Goal: Entertainment & Leisure: Consume media (video, audio)

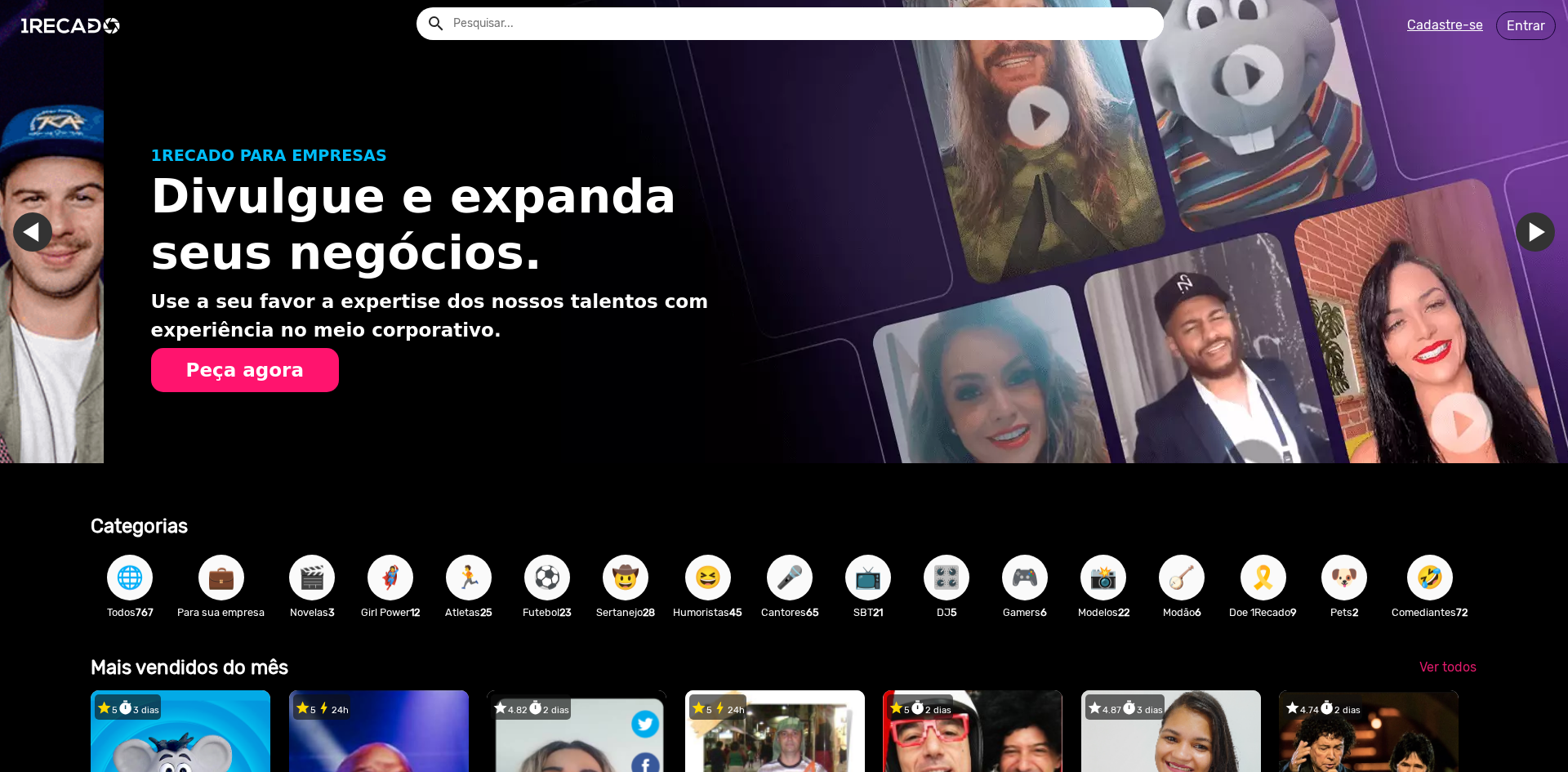
click at [1447, 27] on u "Cadastre-se" at bounding box center [1446, 24] width 76 height 15
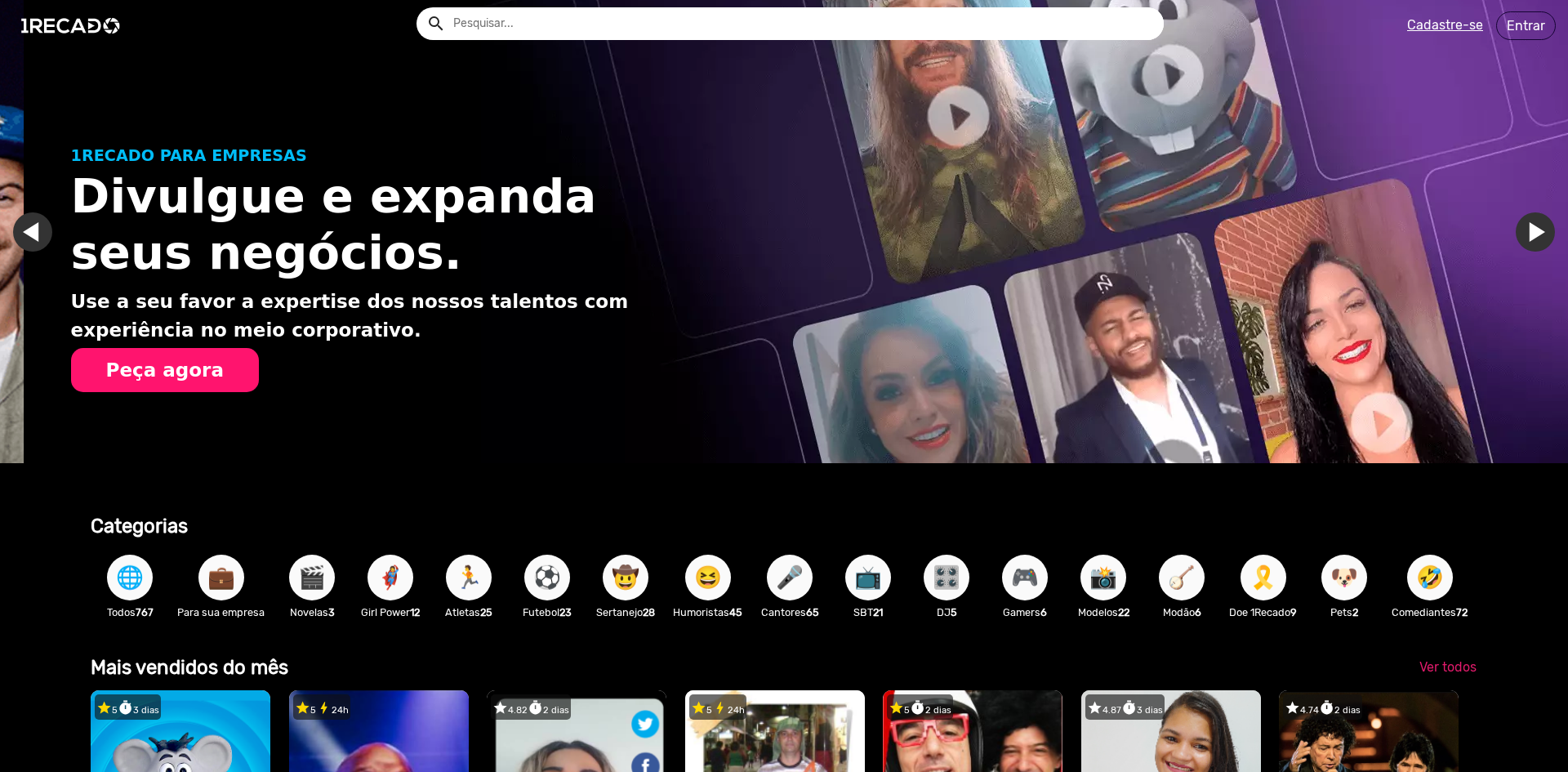
scroll to position [0, 1556]
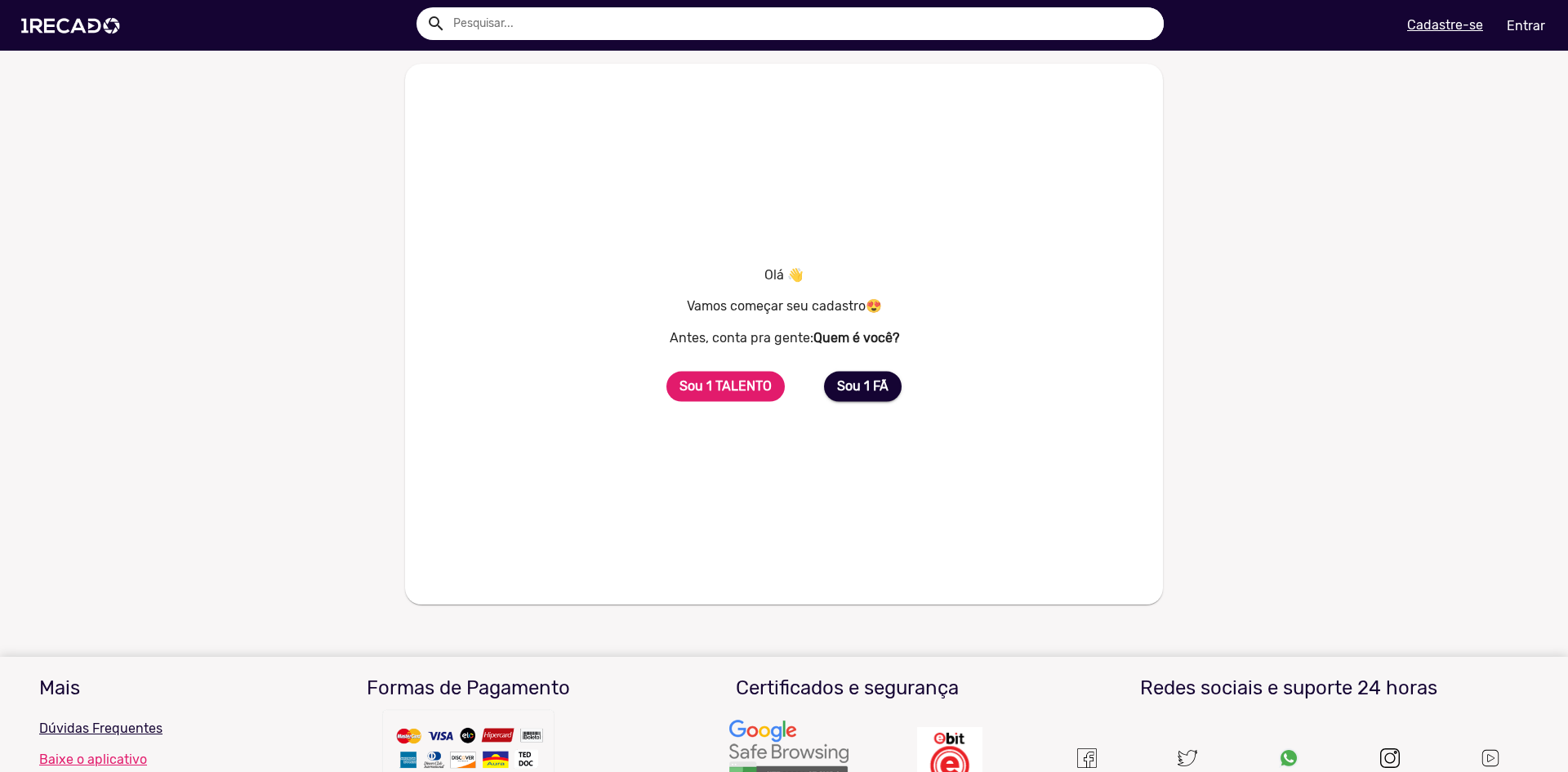
click at [731, 388] on b "Sou 1 TALENTO" at bounding box center [726, 386] width 92 height 15
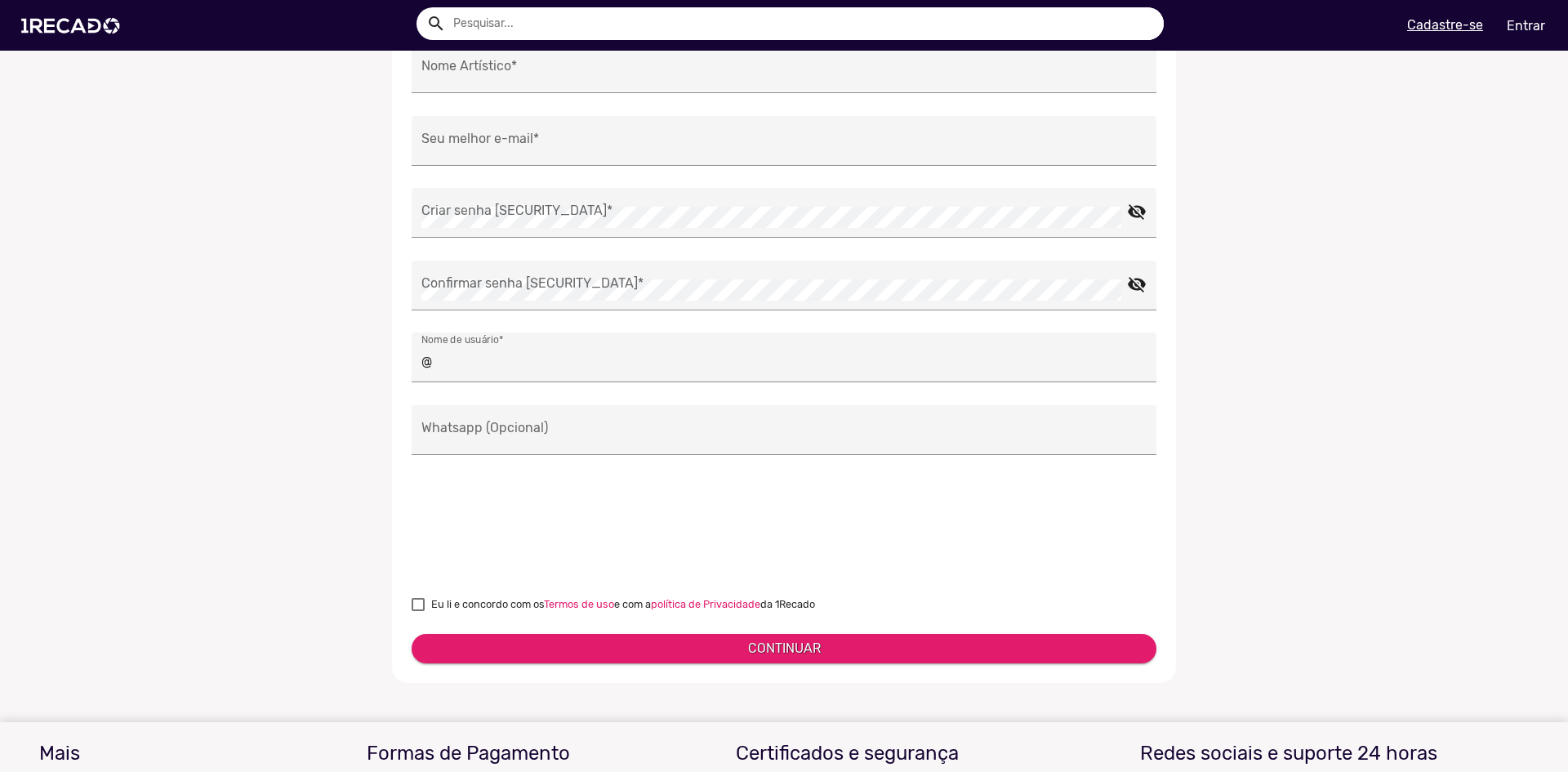
scroll to position [54, 0]
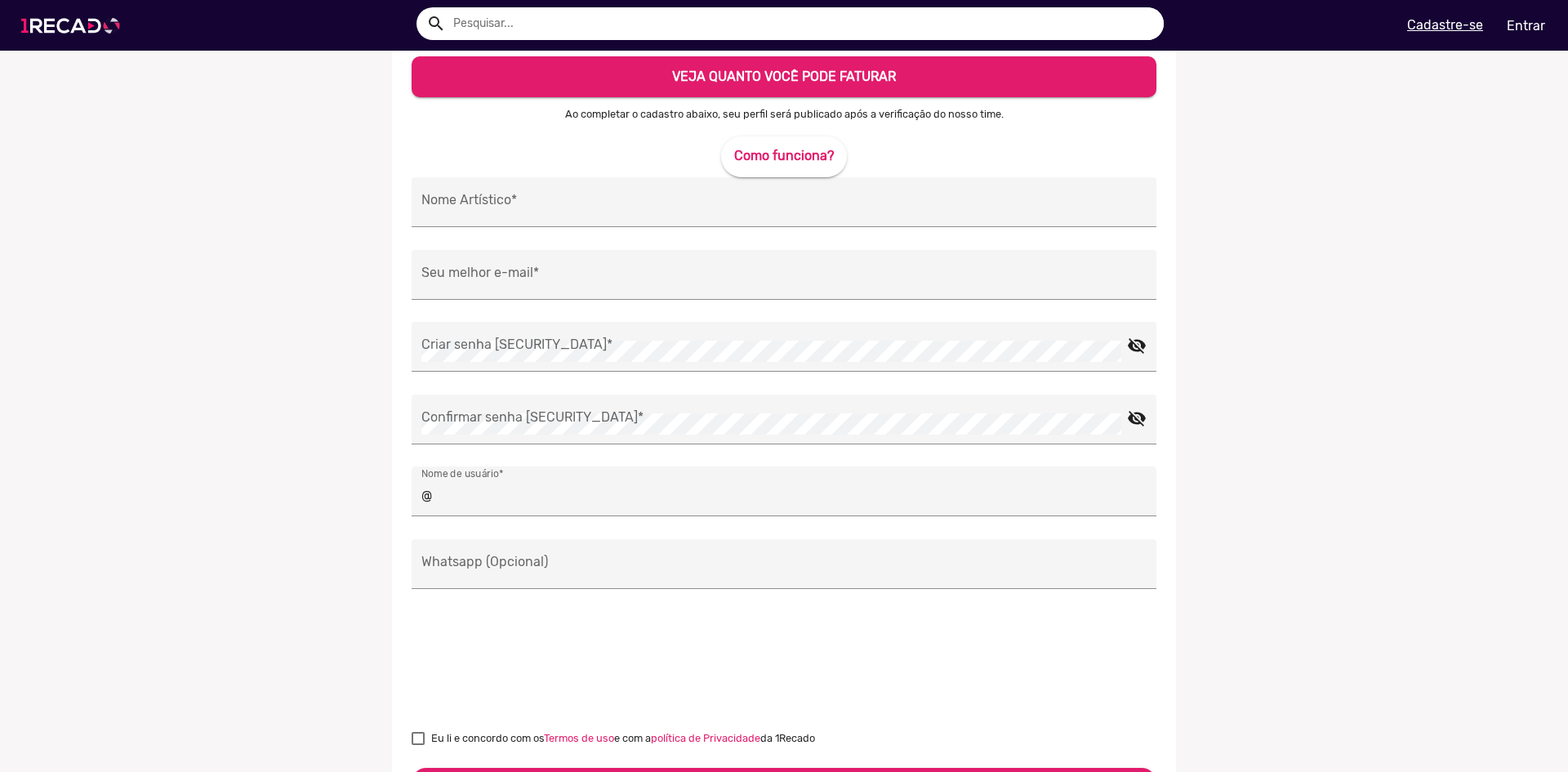
click at [105, 16] on img at bounding box center [74, 25] width 123 height 69
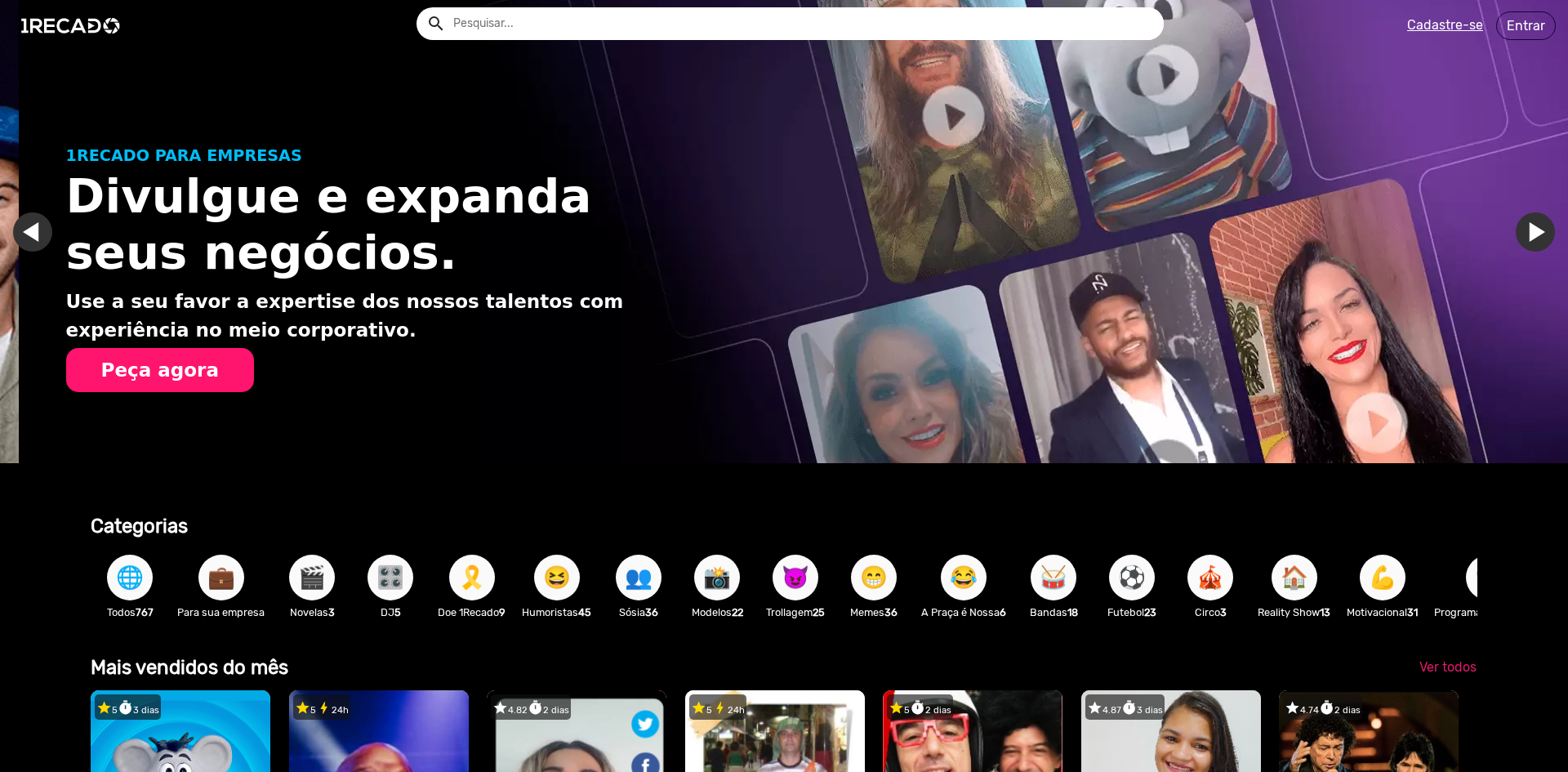
scroll to position [0, 1556]
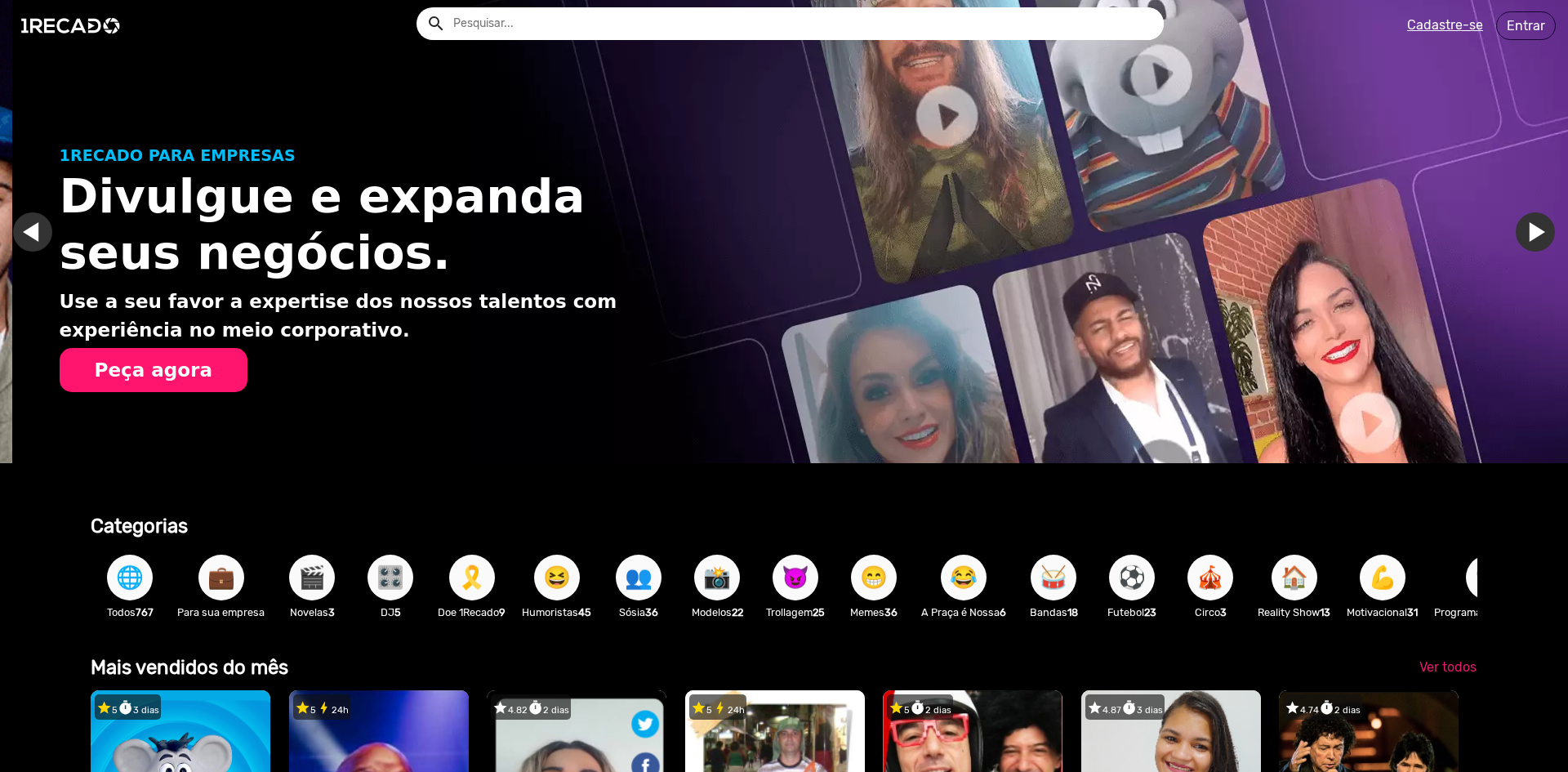
click at [139, 593] on span "🌐" at bounding box center [130, 577] width 28 height 46
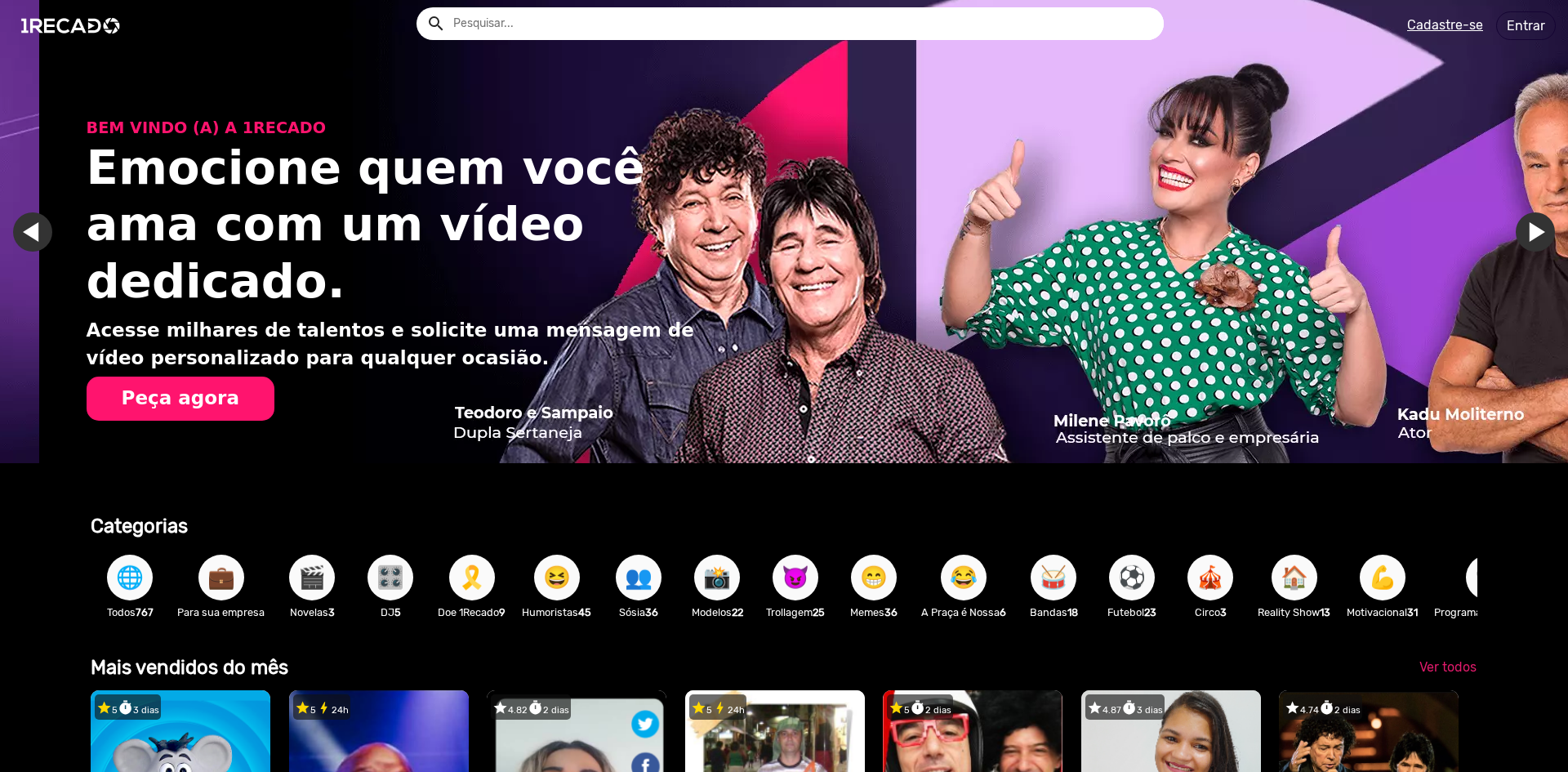
scroll to position [0, 3112]
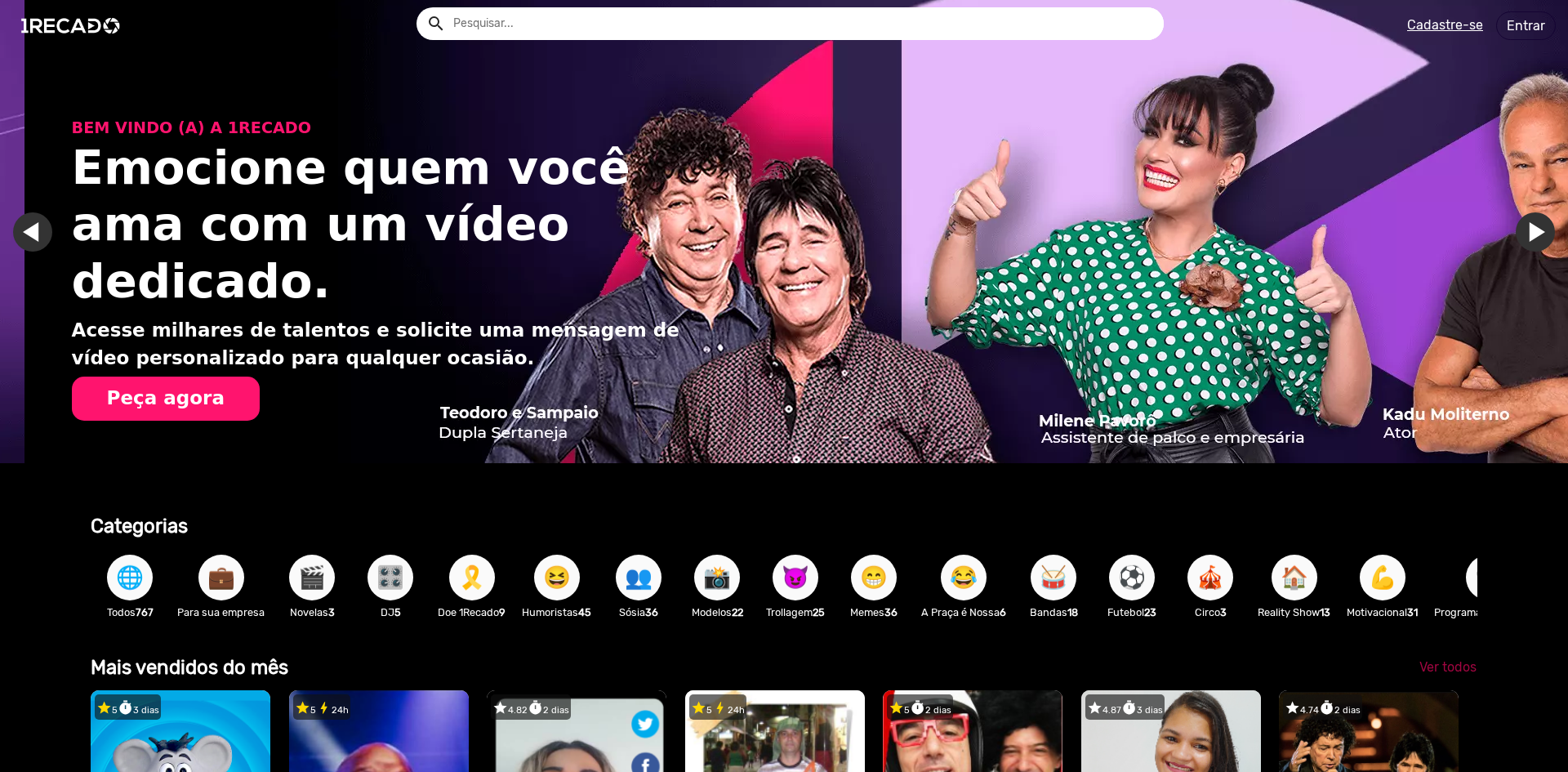
click at [1438, 682] on link "Ver todos" at bounding box center [1448, 668] width 84 height 30
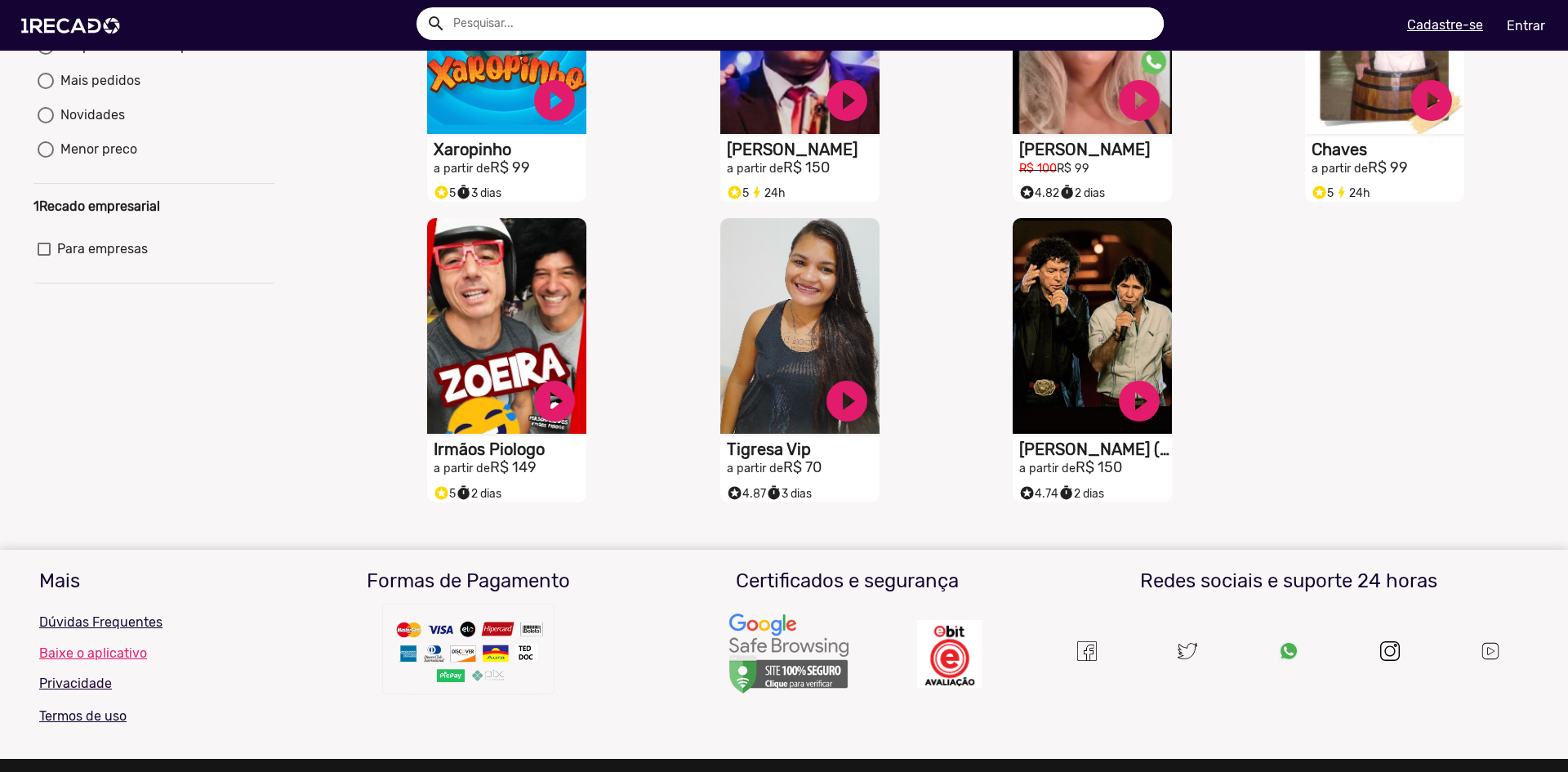
scroll to position [163, 0]
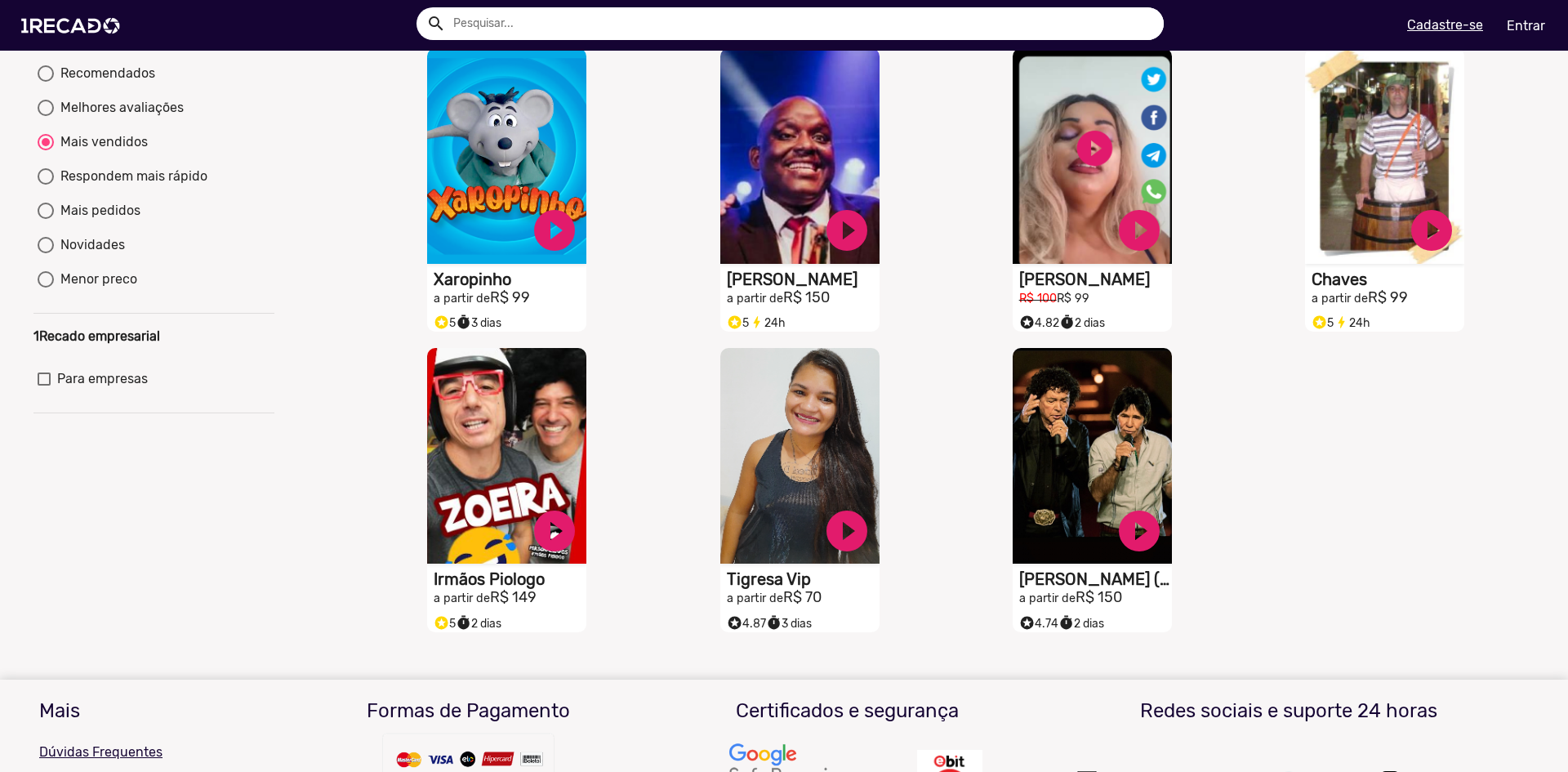
click at [116, 221] on div "Mais pedidos" at bounding box center [97, 211] width 86 height 20
click at [46, 220] on input "Mais pedidos" at bounding box center [45, 219] width 1 height 1
radio input "true"
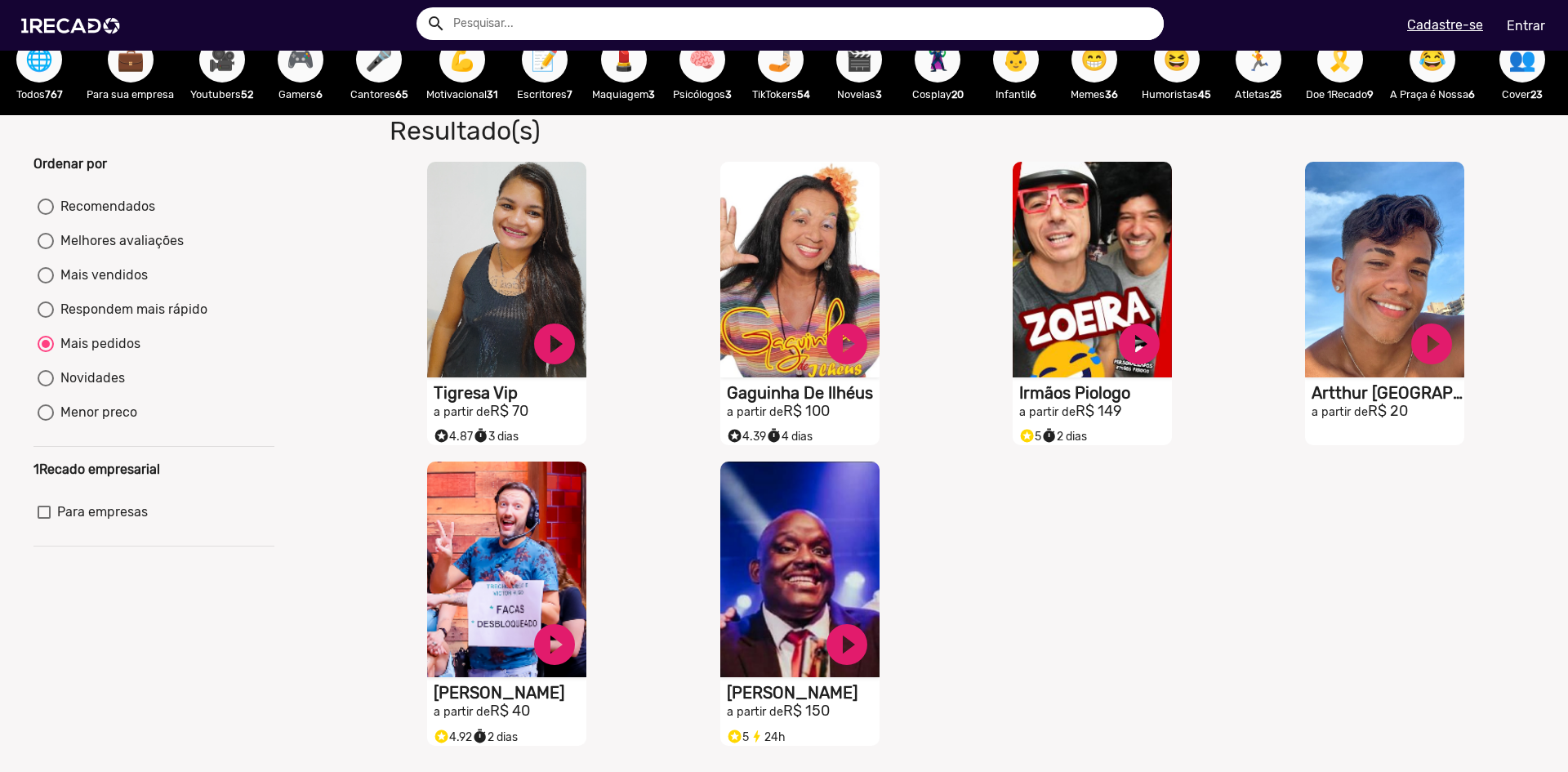
scroll to position [0, 0]
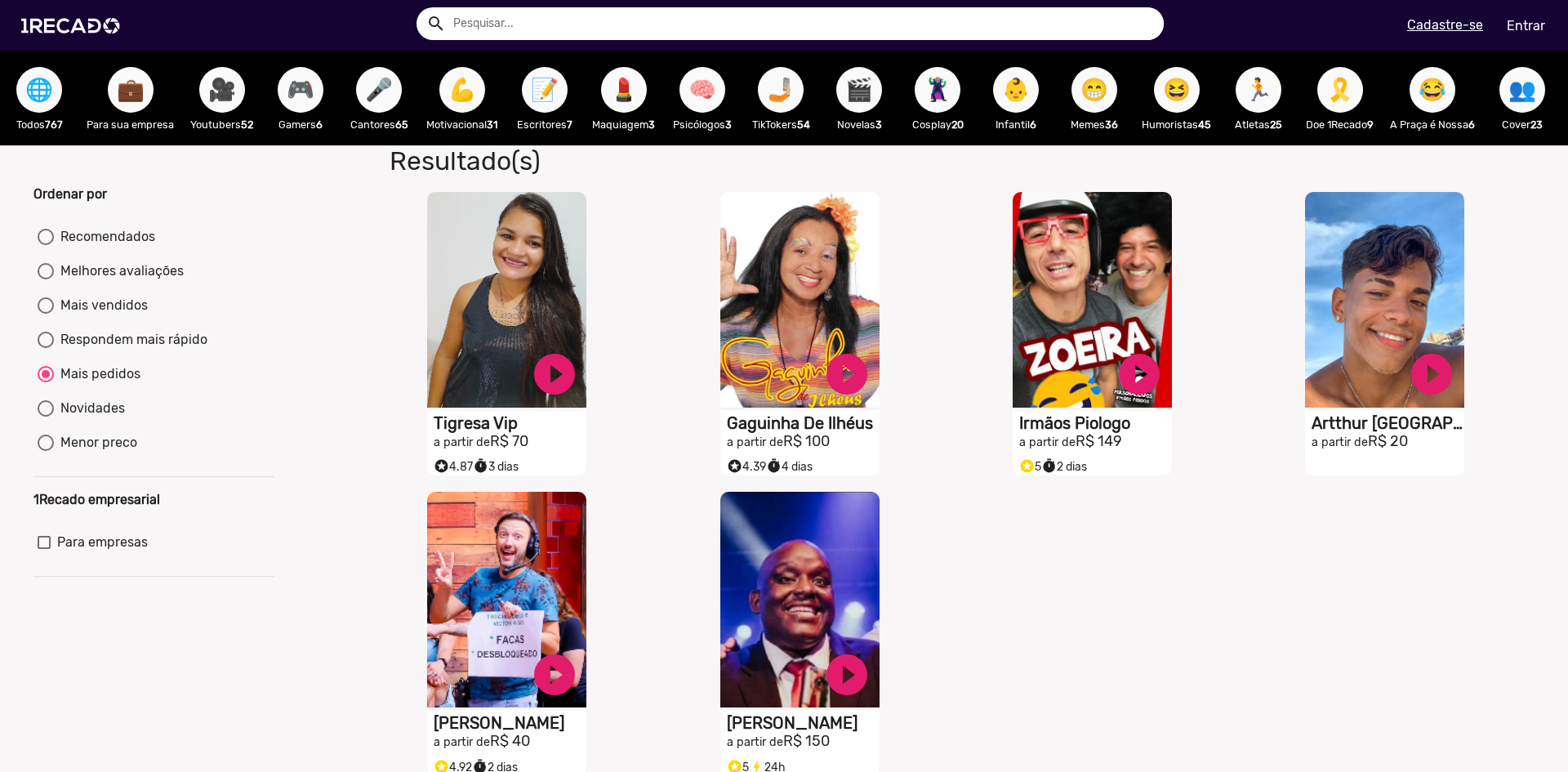
click at [127, 315] on div "Mais vendidos" at bounding box center [101, 305] width 94 height 20
click at [46, 314] on input "Mais vendidos" at bounding box center [45, 313] width 1 height 1
radio input "true"
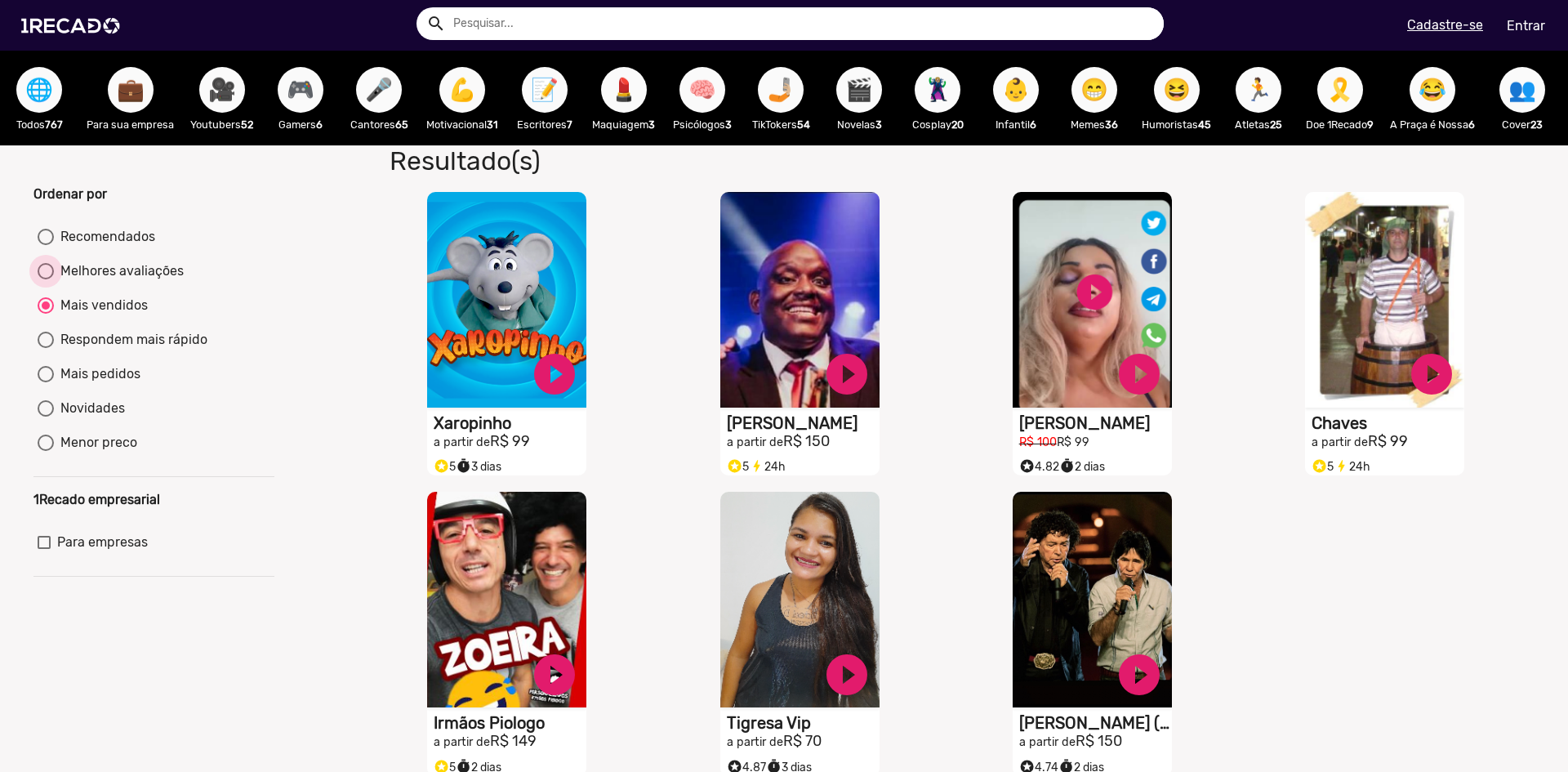
click at [136, 281] on div "Melhores avaliações" at bounding box center [119, 271] width 130 height 20
click at [46, 280] on input "Melhores avaliações" at bounding box center [45, 279] width 1 height 1
radio input "true"
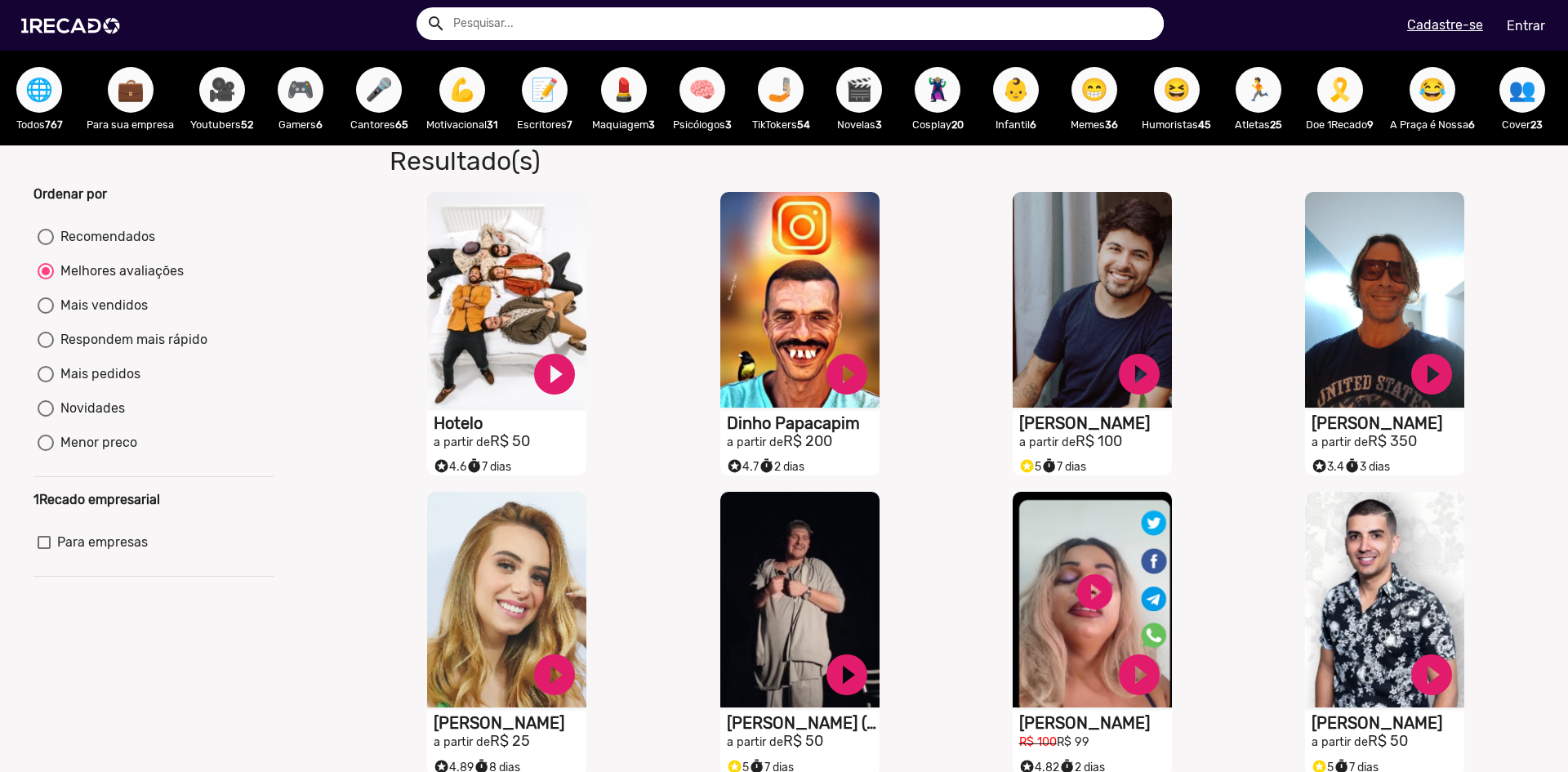
click at [640, 22] on input "text" at bounding box center [802, 23] width 723 height 32
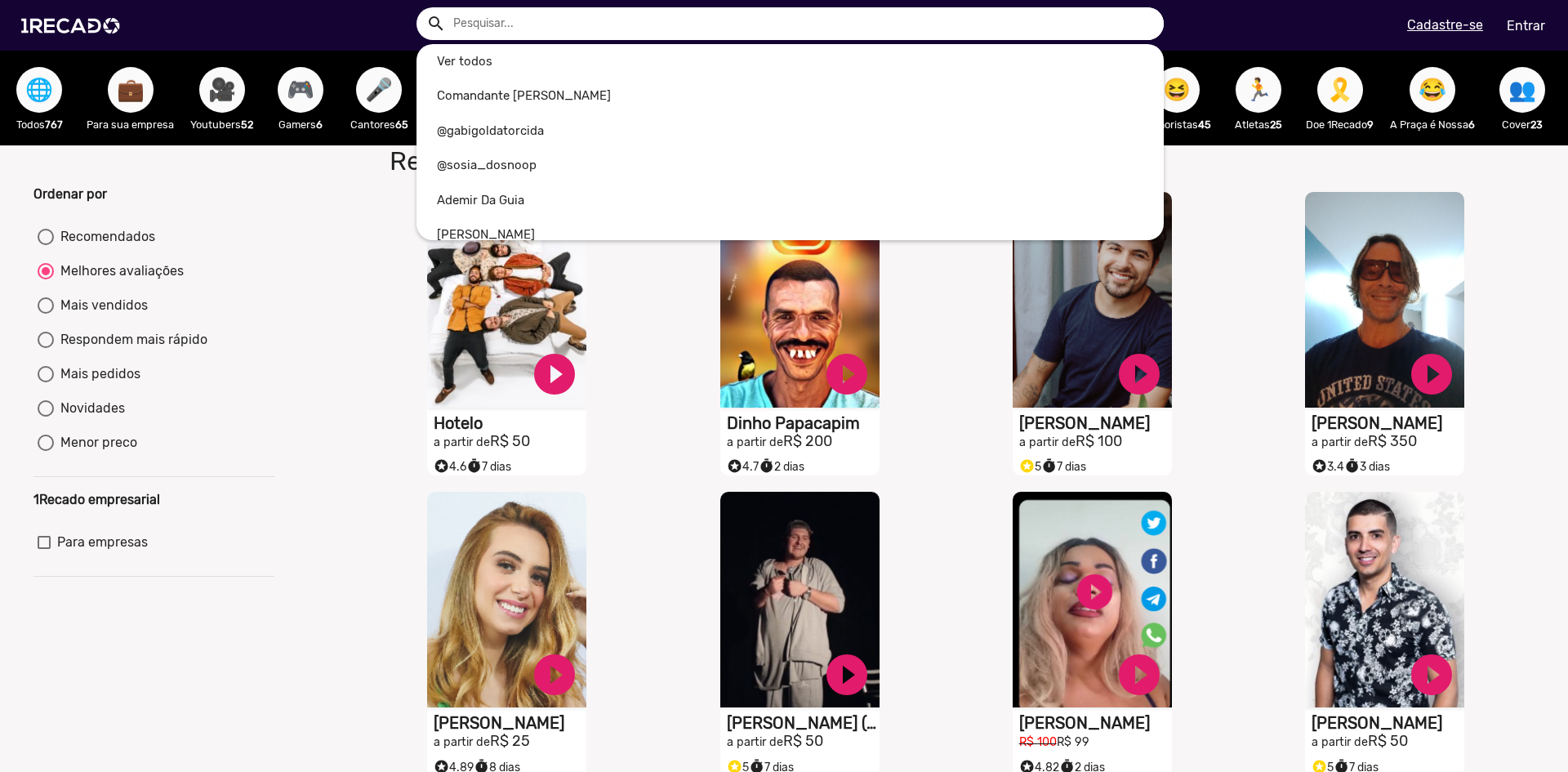
type input "M"
radio input "true"
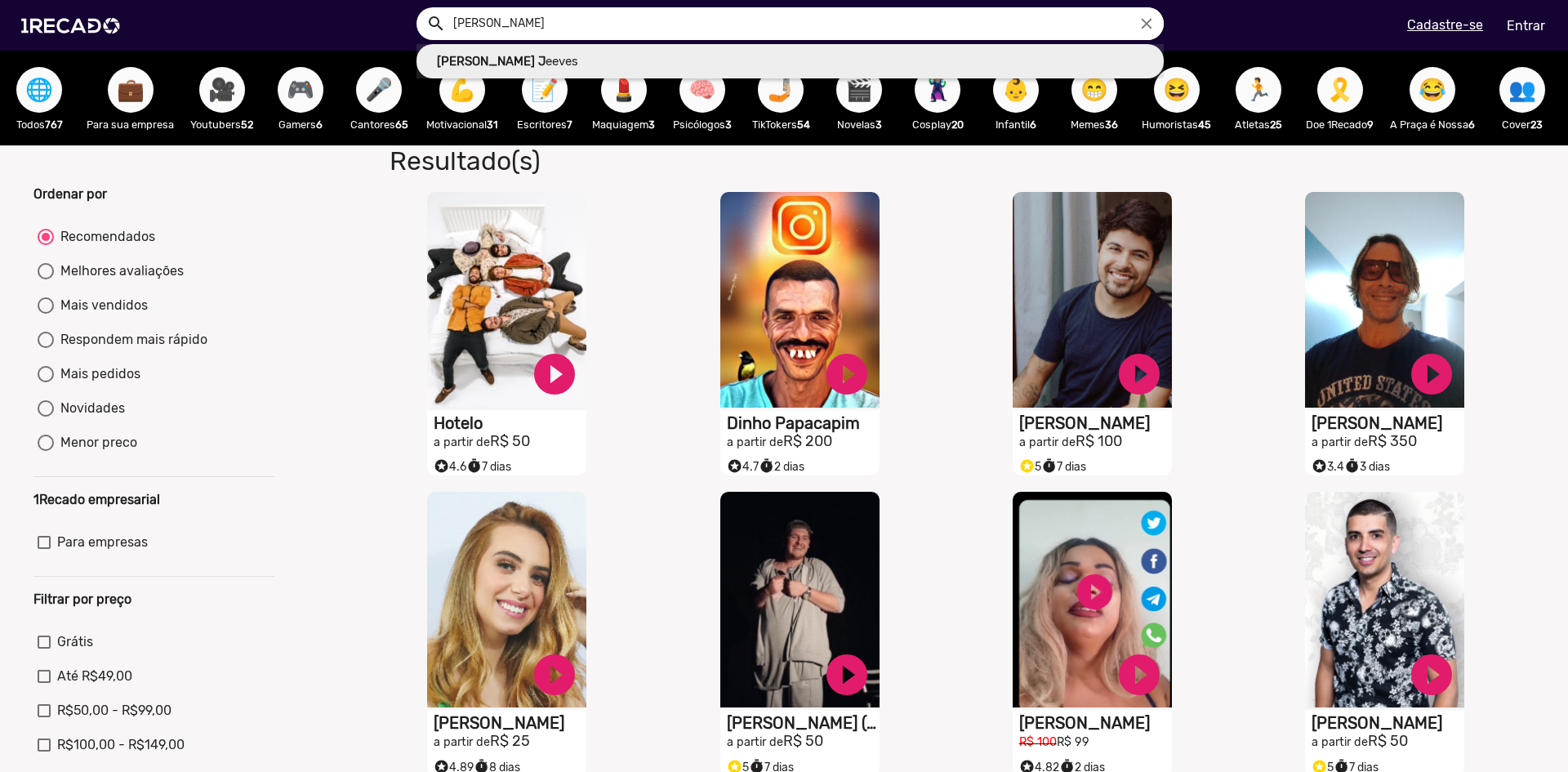
type input "[PERSON_NAME]"
click at [421, 8] on button "search" at bounding box center [435, 23] width 29 height 29
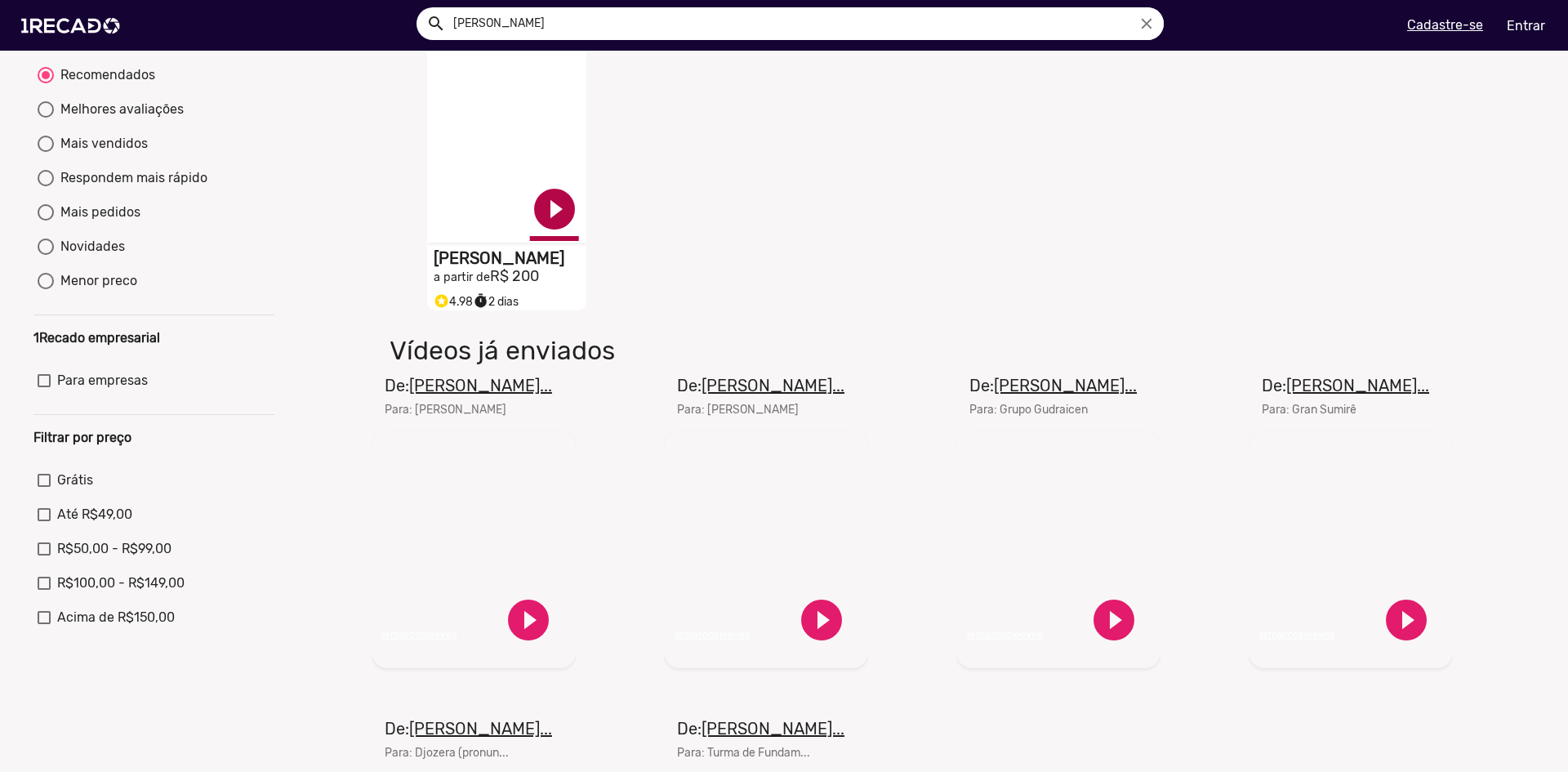
scroll to position [163, 0]
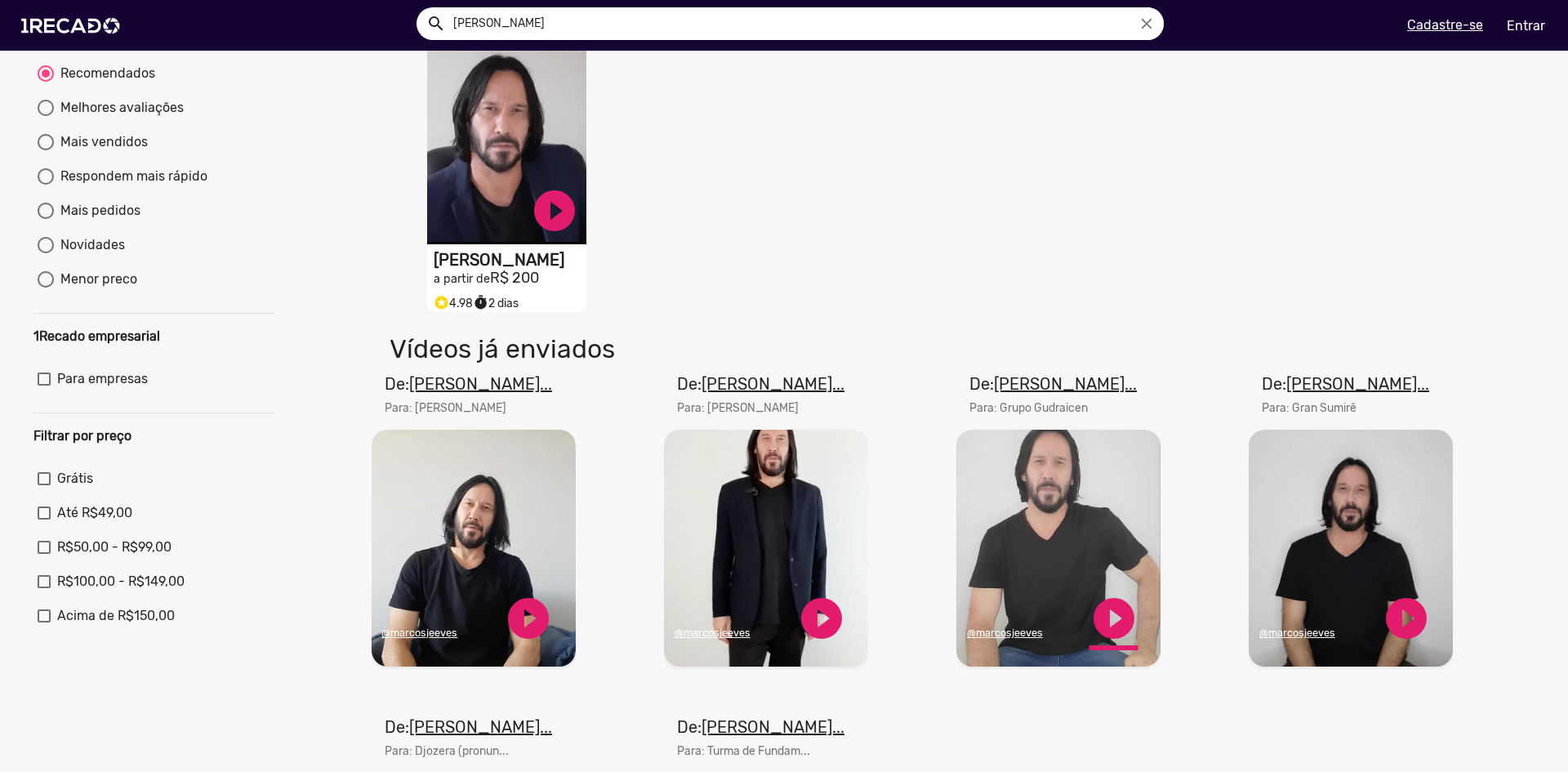
click at [1114, 640] on link "play_circle_filled" at bounding box center [1114, 618] width 49 height 49
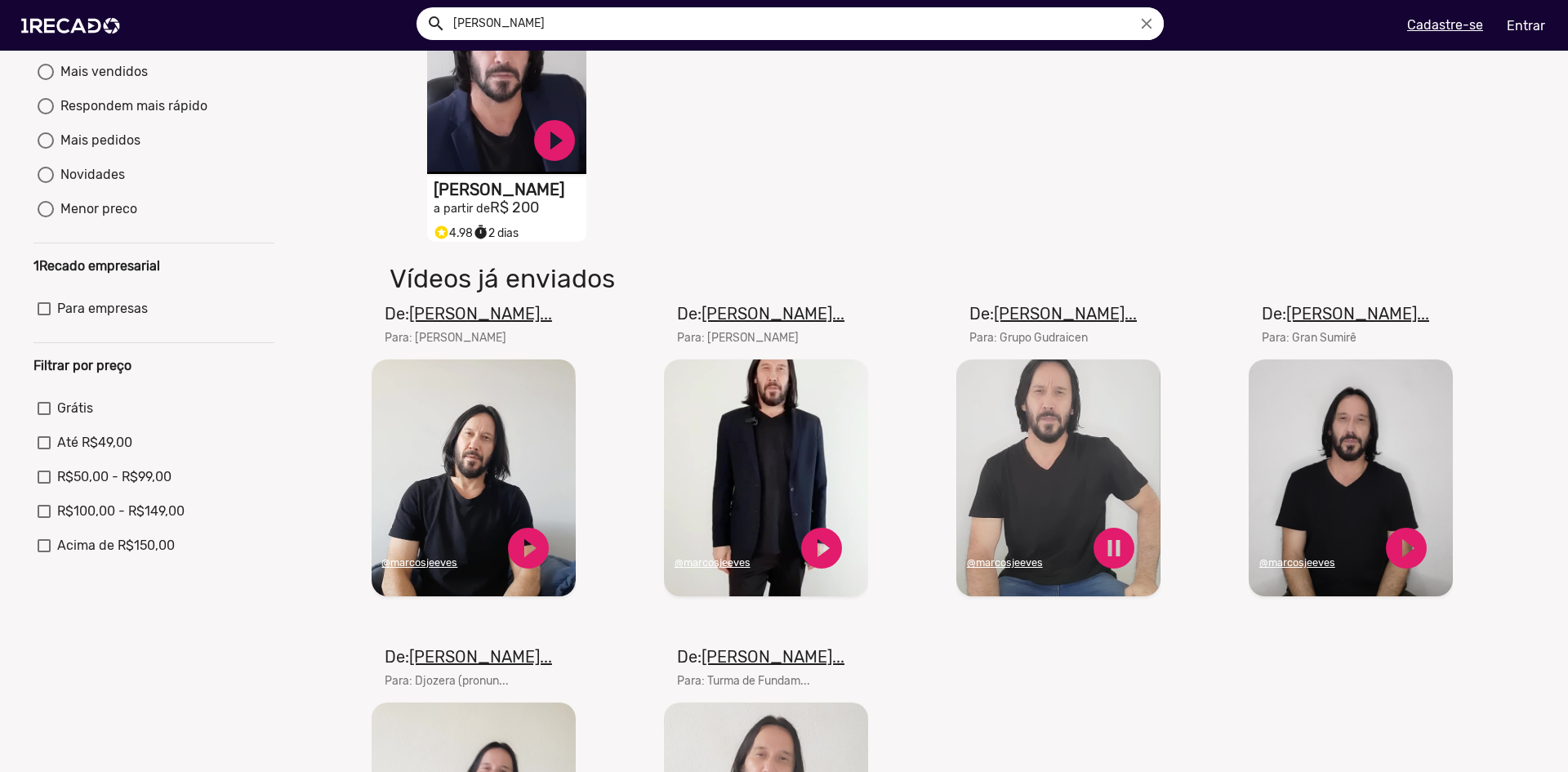
scroll to position [245, 0]
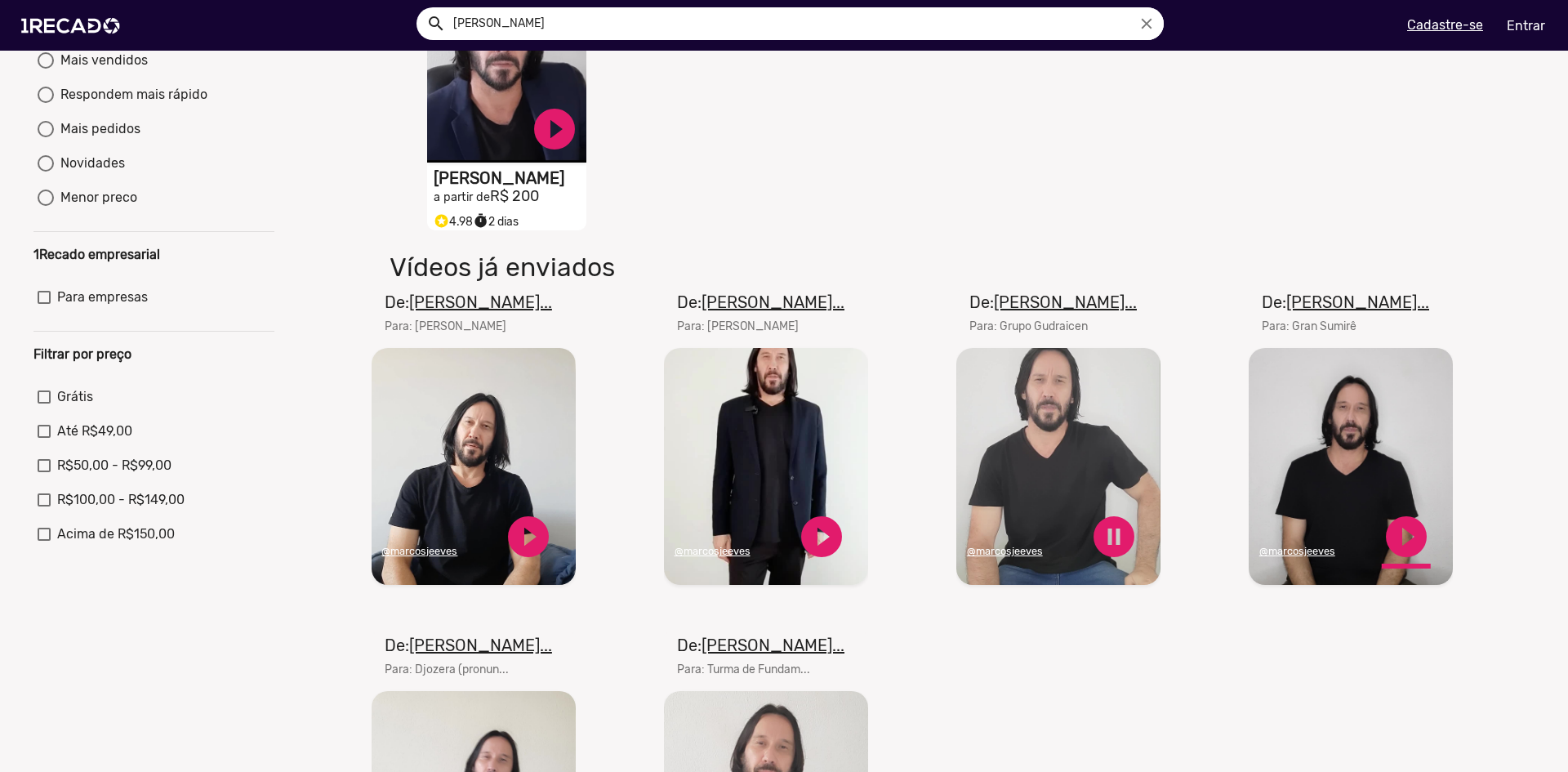
click at [1397, 549] on link "play_circle_filled" at bounding box center [1406, 537] width 49 height 49
click at [1103, 549] on link "pause_circle" at bounding box center [1114, 537] width 49 height 49
click at [1387, 555] on link "pause_circle" at bounding box center [1406, 537] width 49 height 49
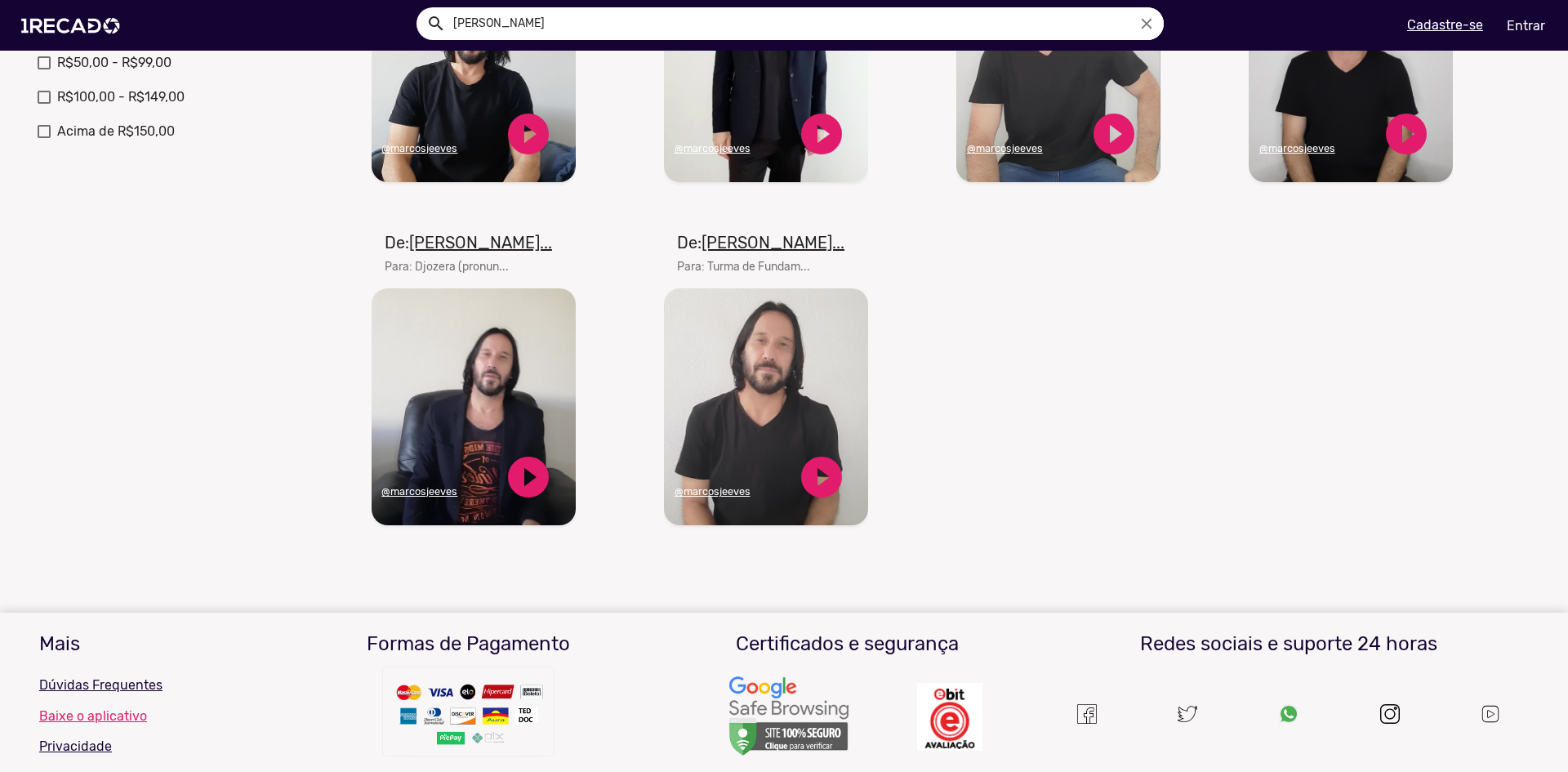
scroll to position [654, 0]
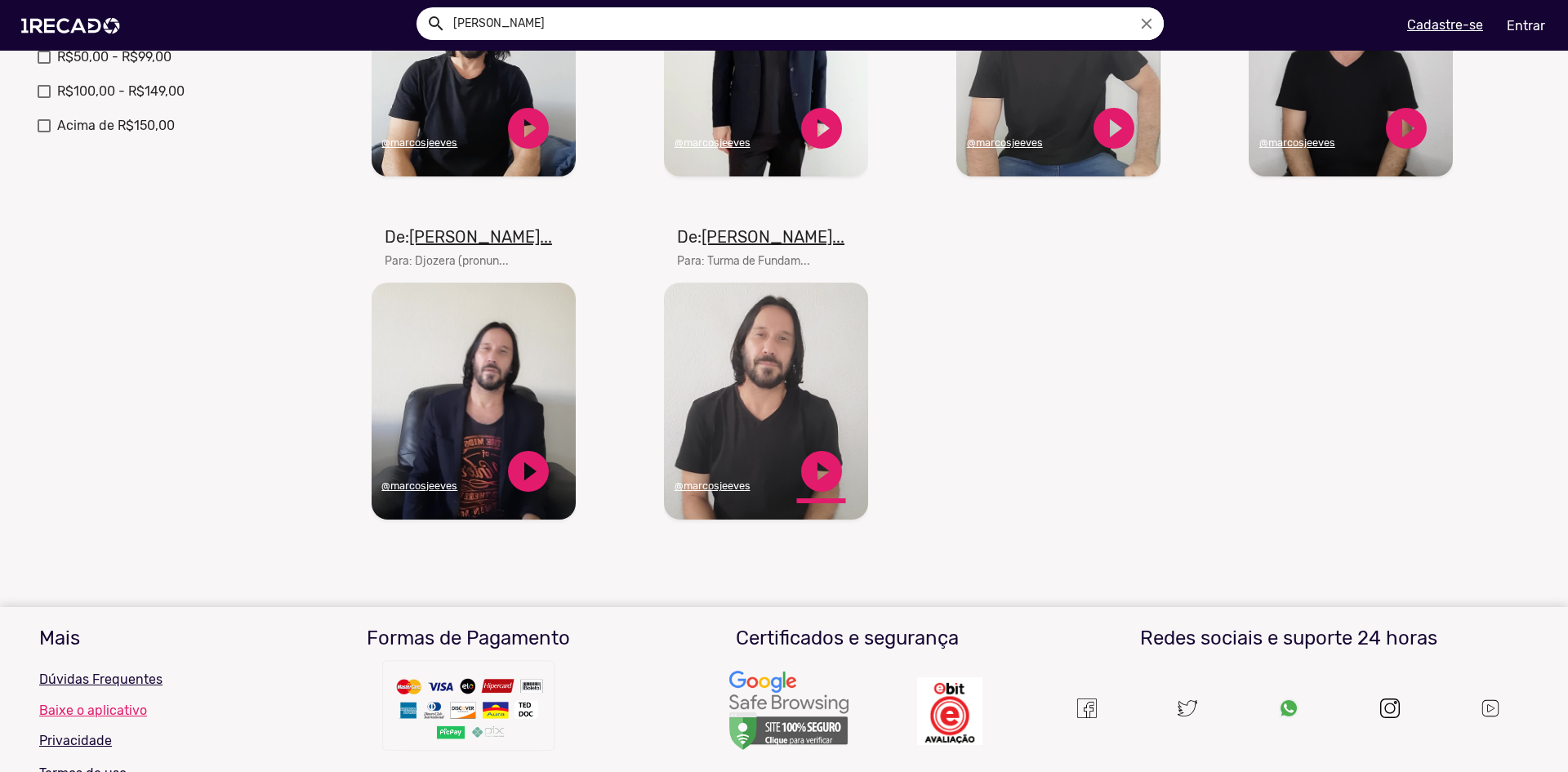
click at [829, 492] on link "play_circle_filled" at bounding box center [821, 471] width 49 height 49
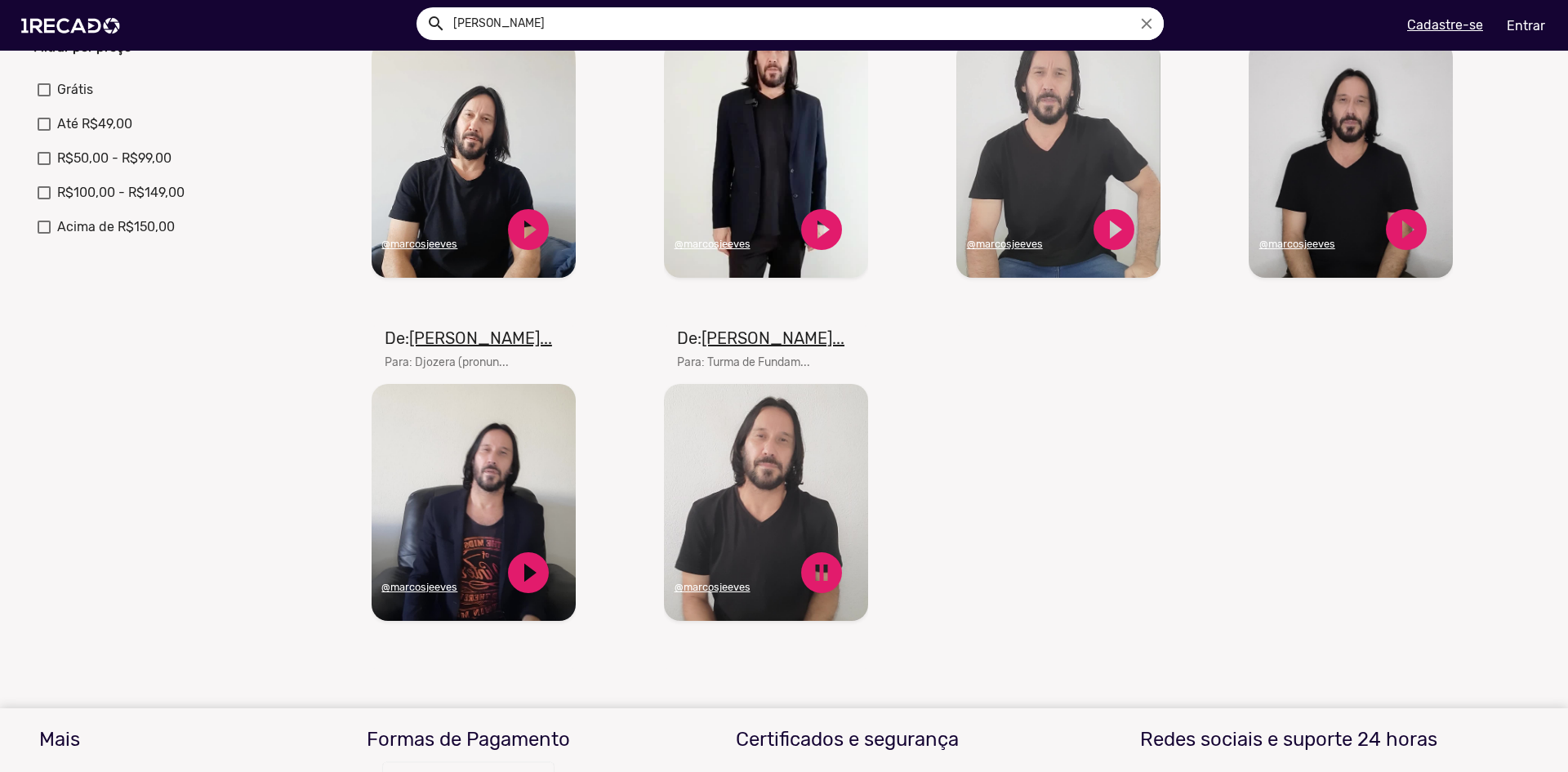
scroll to position [490, 0]
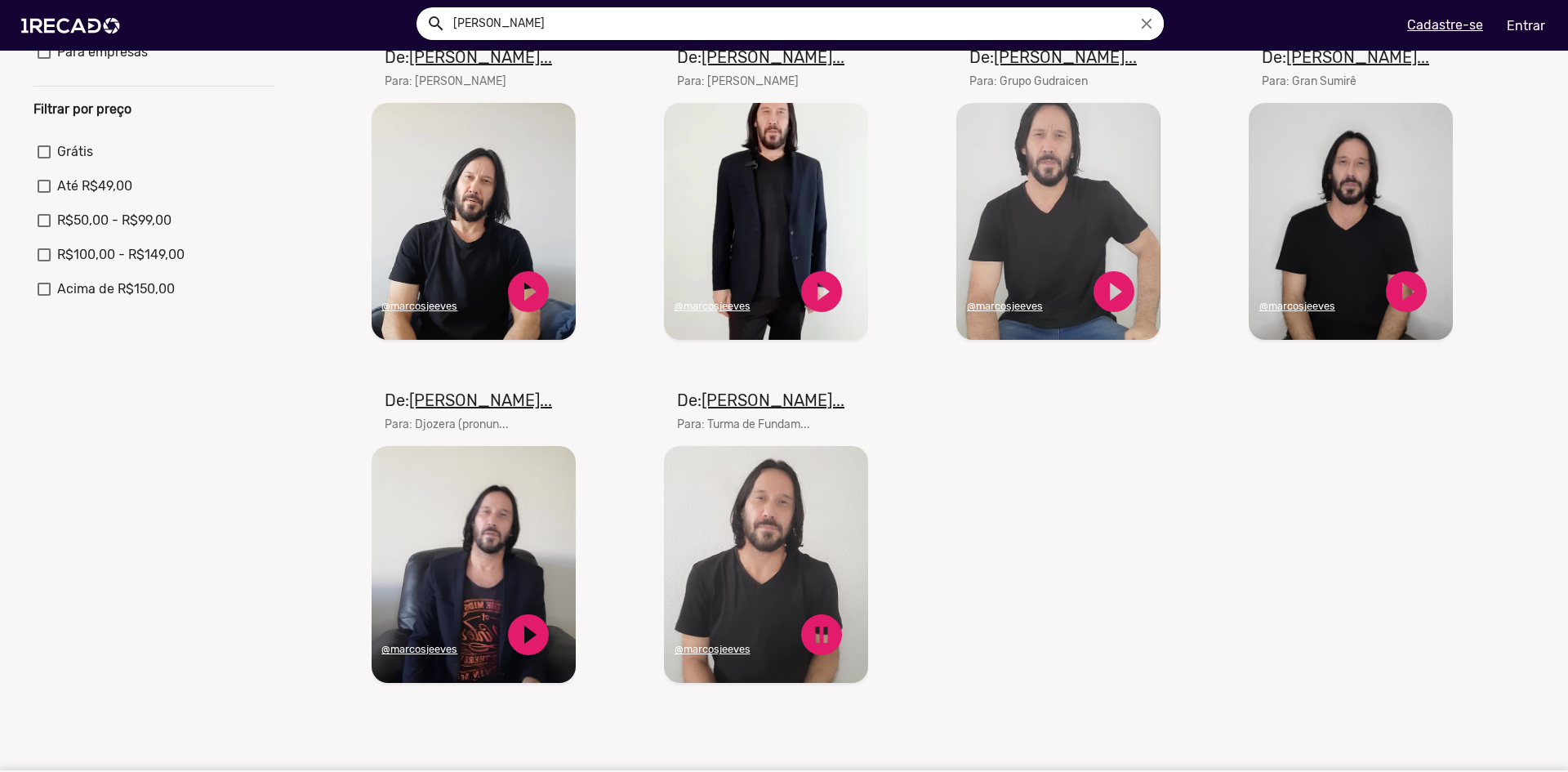
click at [732, 572] on video "Seu navegador não reproduz vídeo em HTML5" at bounding box center [766, 564] width 204 height 237
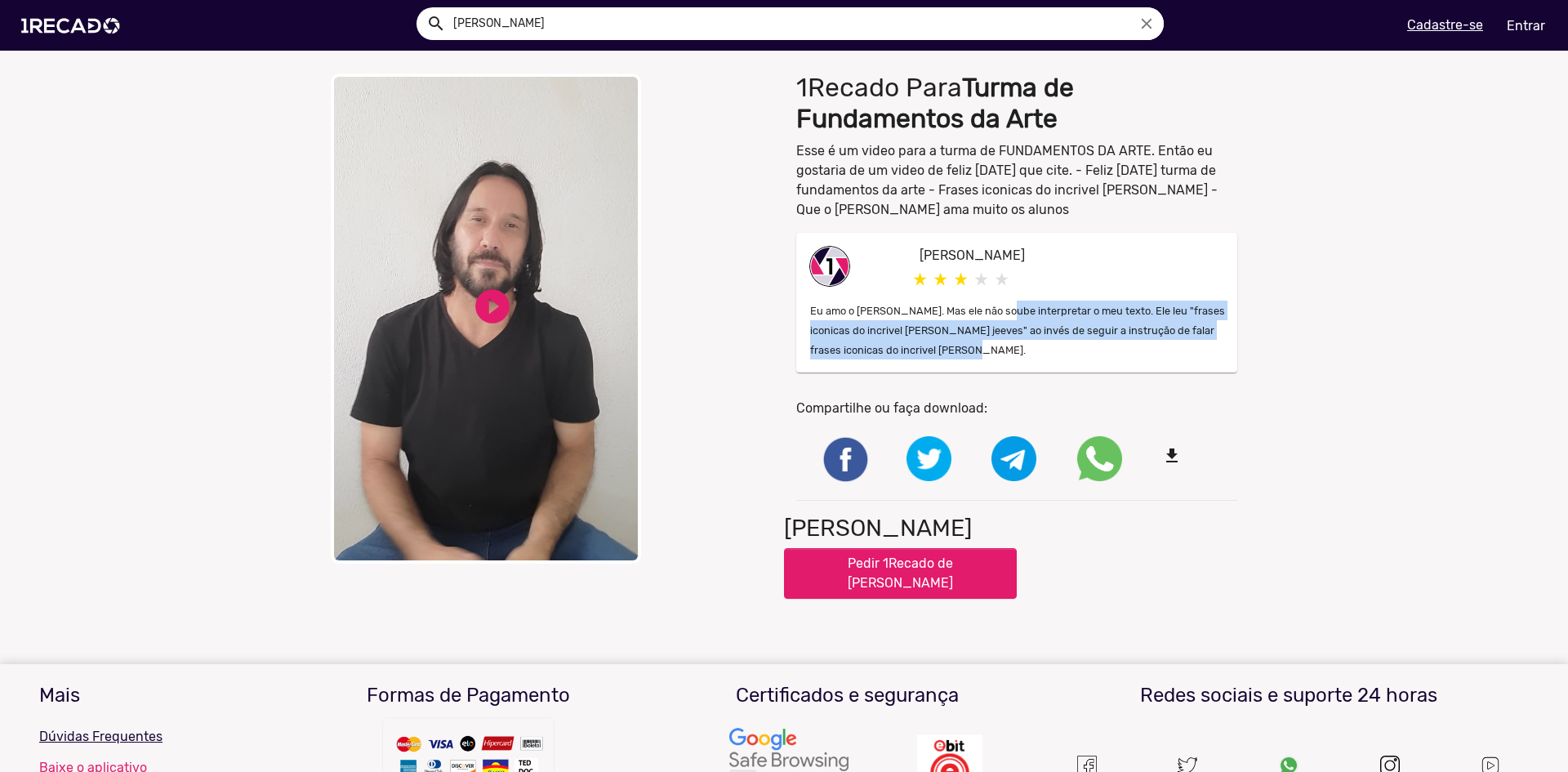
drag, startPoint x: 1035, startPoint y: 318, endPoint x: 986, endPoint y: 347, distance: 56.9
click at [986, 347] on p "Eu amo o [PERSON_NAME]. Mas ele não soube interpretar o meu texto. Ele leu "fra…" at bounding box center [1023, 330] width 426 height 59
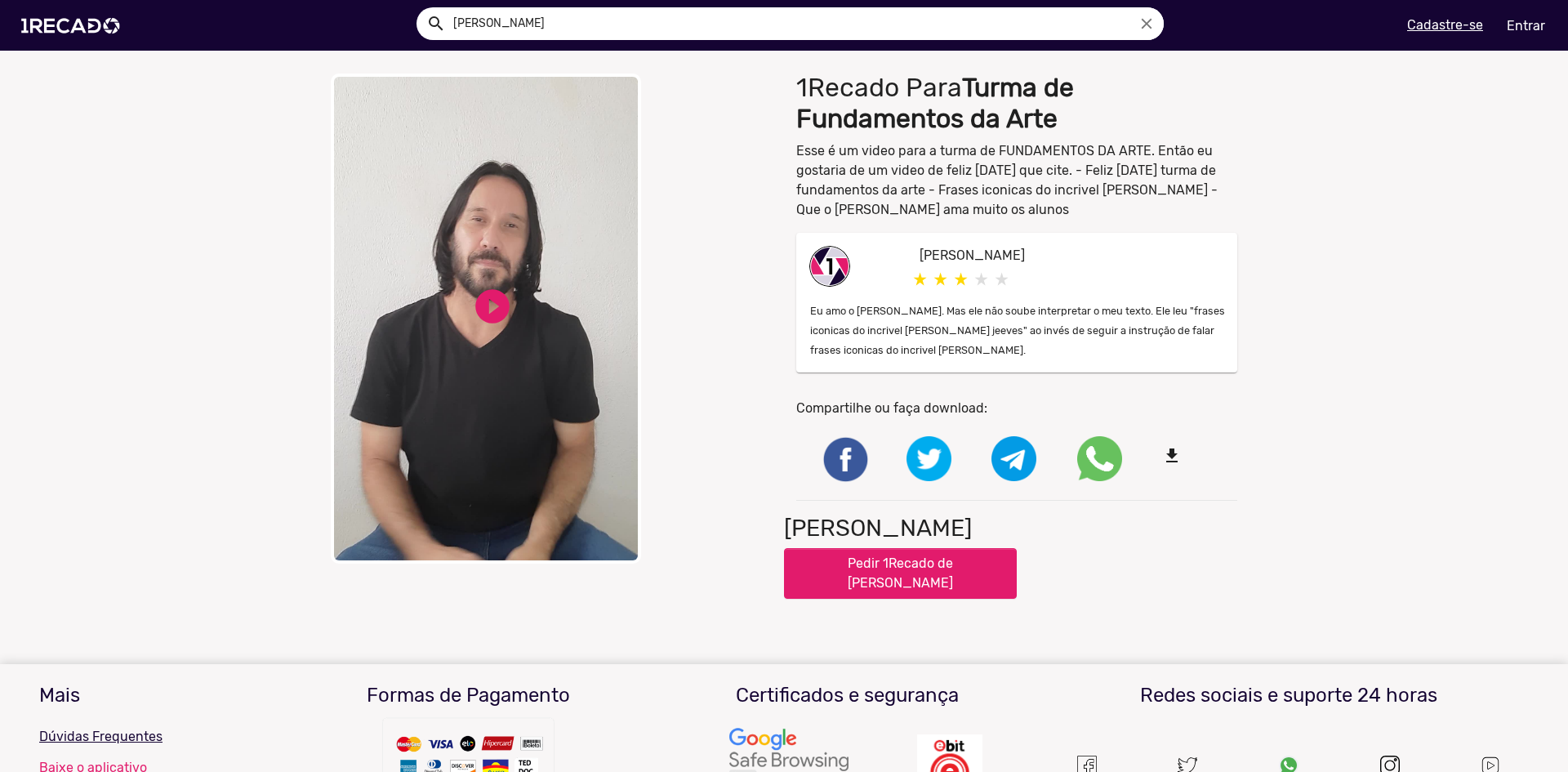
click at [963, 350] on small "Eu amo o [PERSON_NAME]. Mas ele não soube interpretar o meu texto. Ele leu "fra…" at bounding box center [1018, 330] width 415 height 51
click at [983, 350] on p "Eu amo o [PERSON_NAME]. Mas ele não soube interpretar o meu texto. Ele leu "fra…" at bounding box center [1023, 330] width 426 height 59
click at [476, 309] on link "play_circle_filled" at bounding box center [492, 305] width 41 height 41
click at [492, 328] on div "pause_circle" at bounding box center [492, 305] width 41 height 53
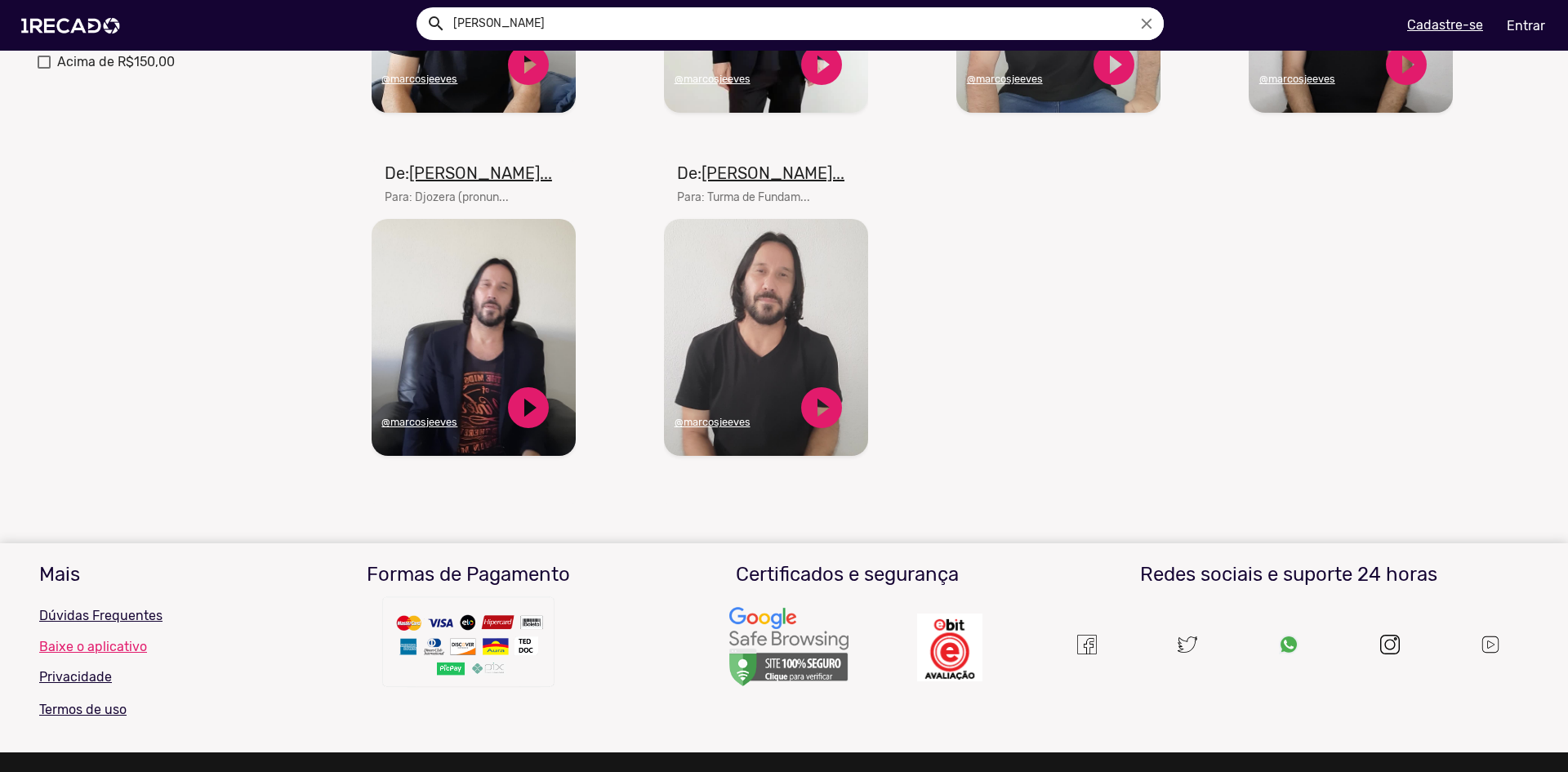
scroll to position [735, 0]
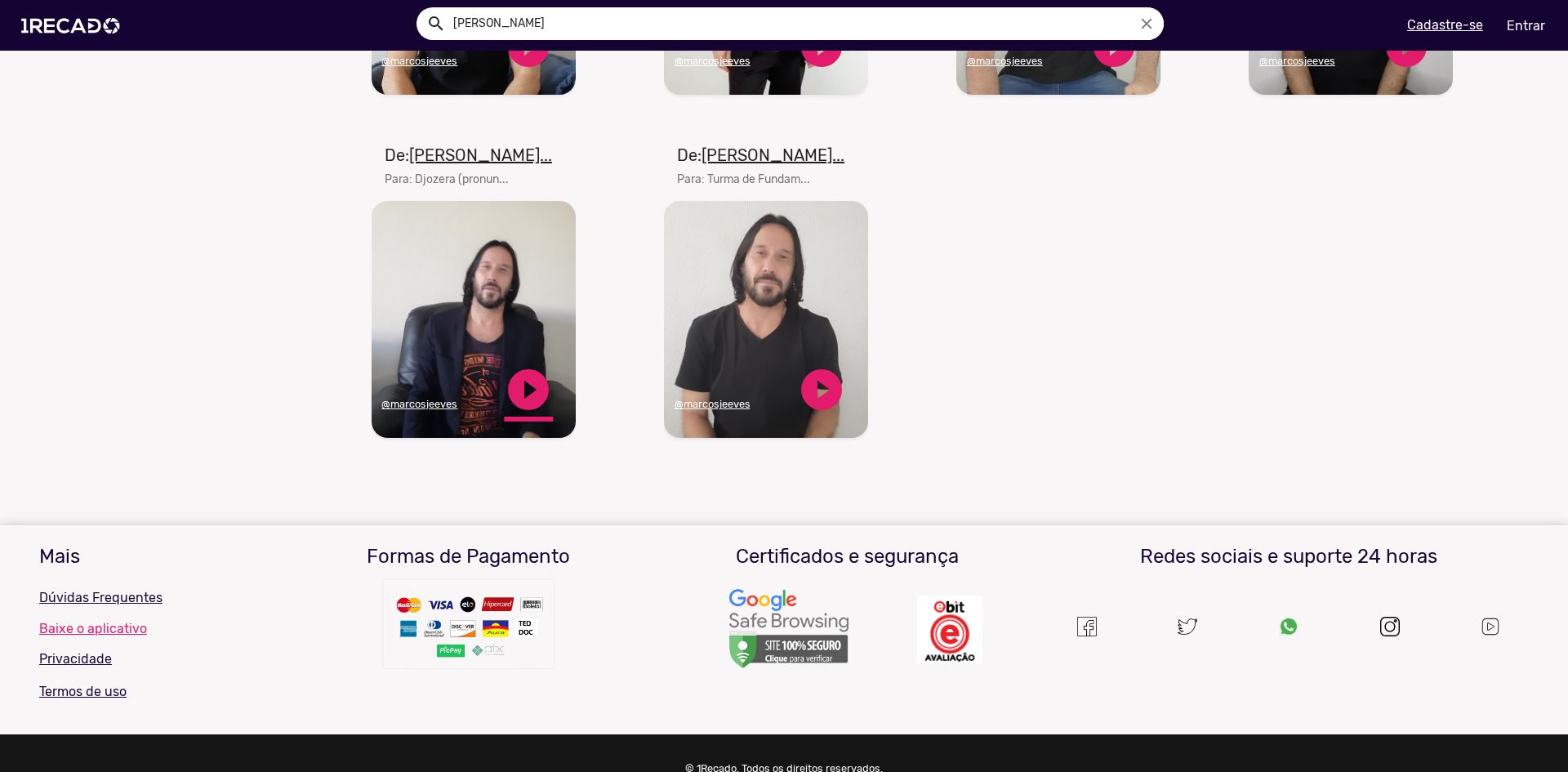
click at [515, 399] on link "play_circle_filled" at bounding box center [529, 389] width 49 height 49
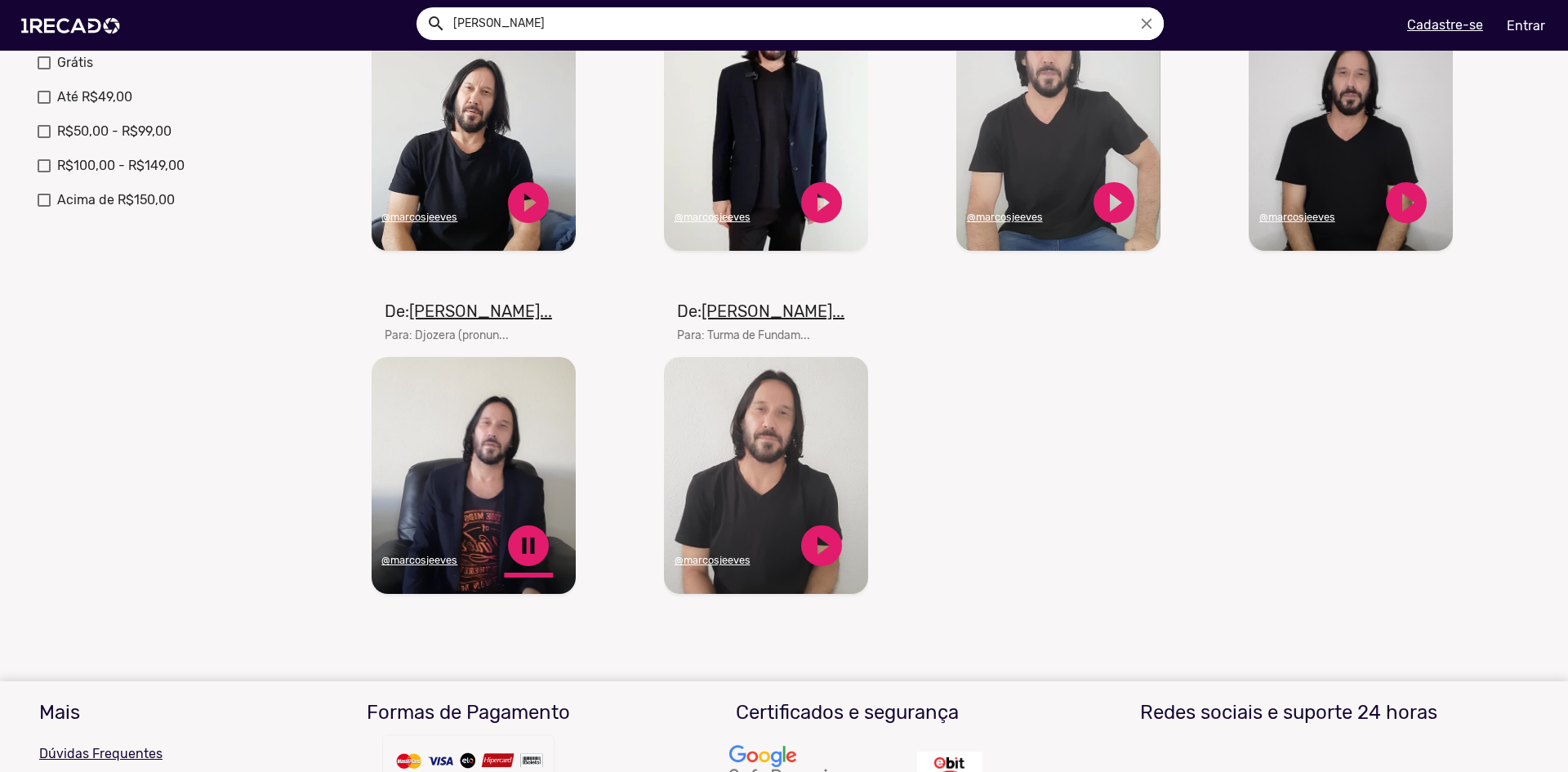
scroll to position [572, 0]
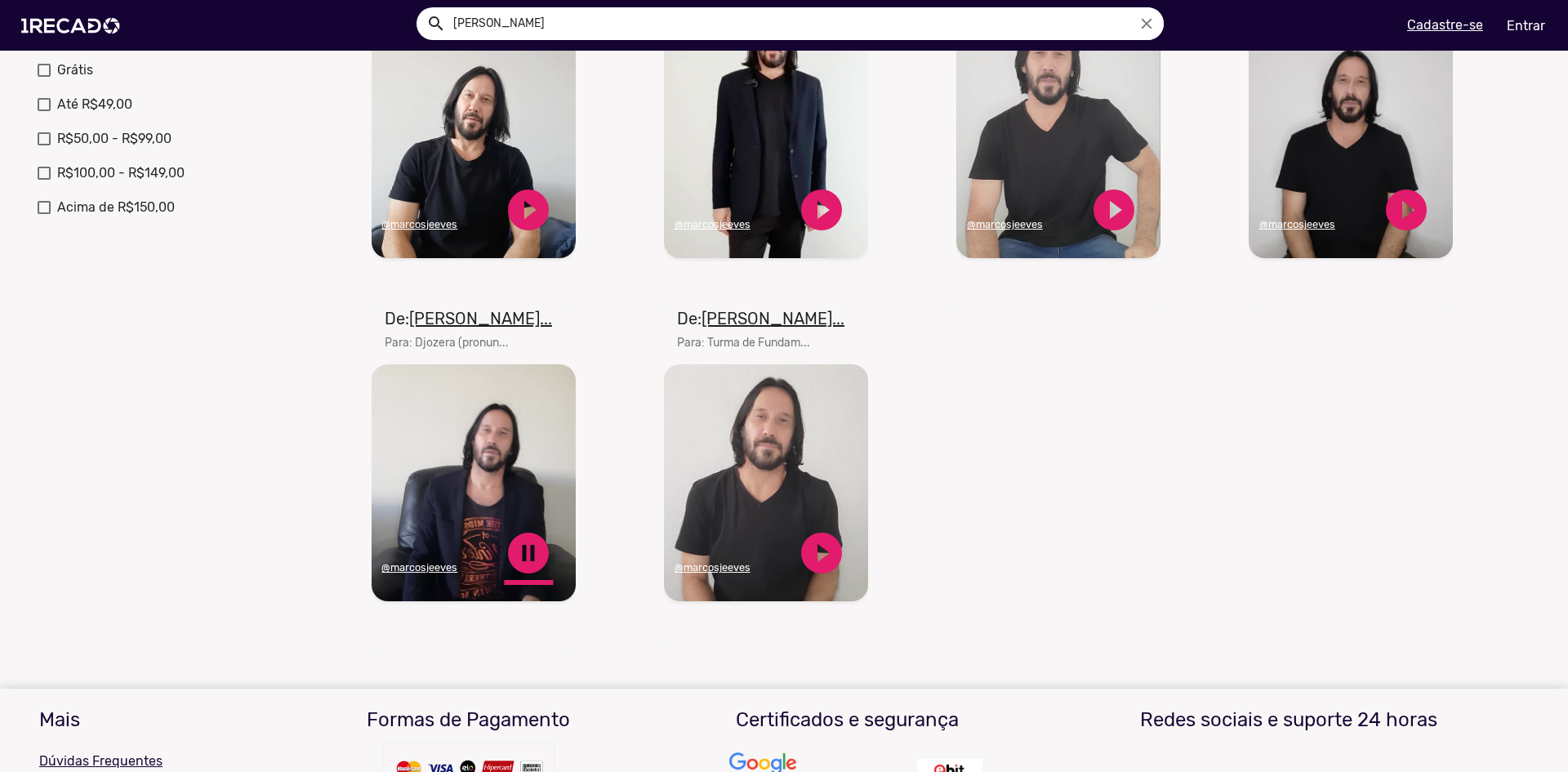
click at [522, 559] on link "pause_circle" at bounding box center [529, 553] width 49 height 49
click at [537, 234] on link "play_circle_filled" at bounding box center [529, 210] width 49 height 49
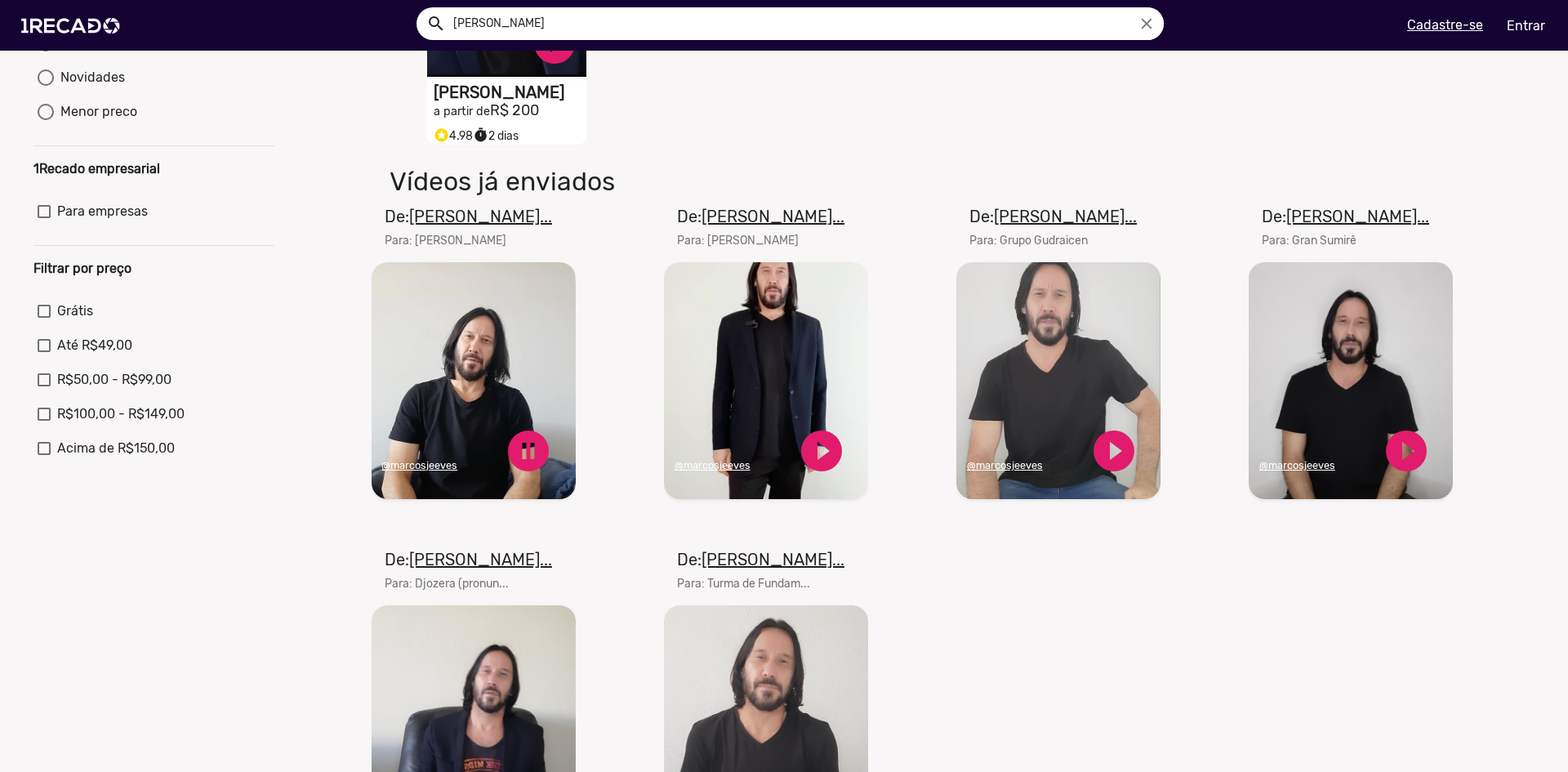
scroll to position [327, 0]
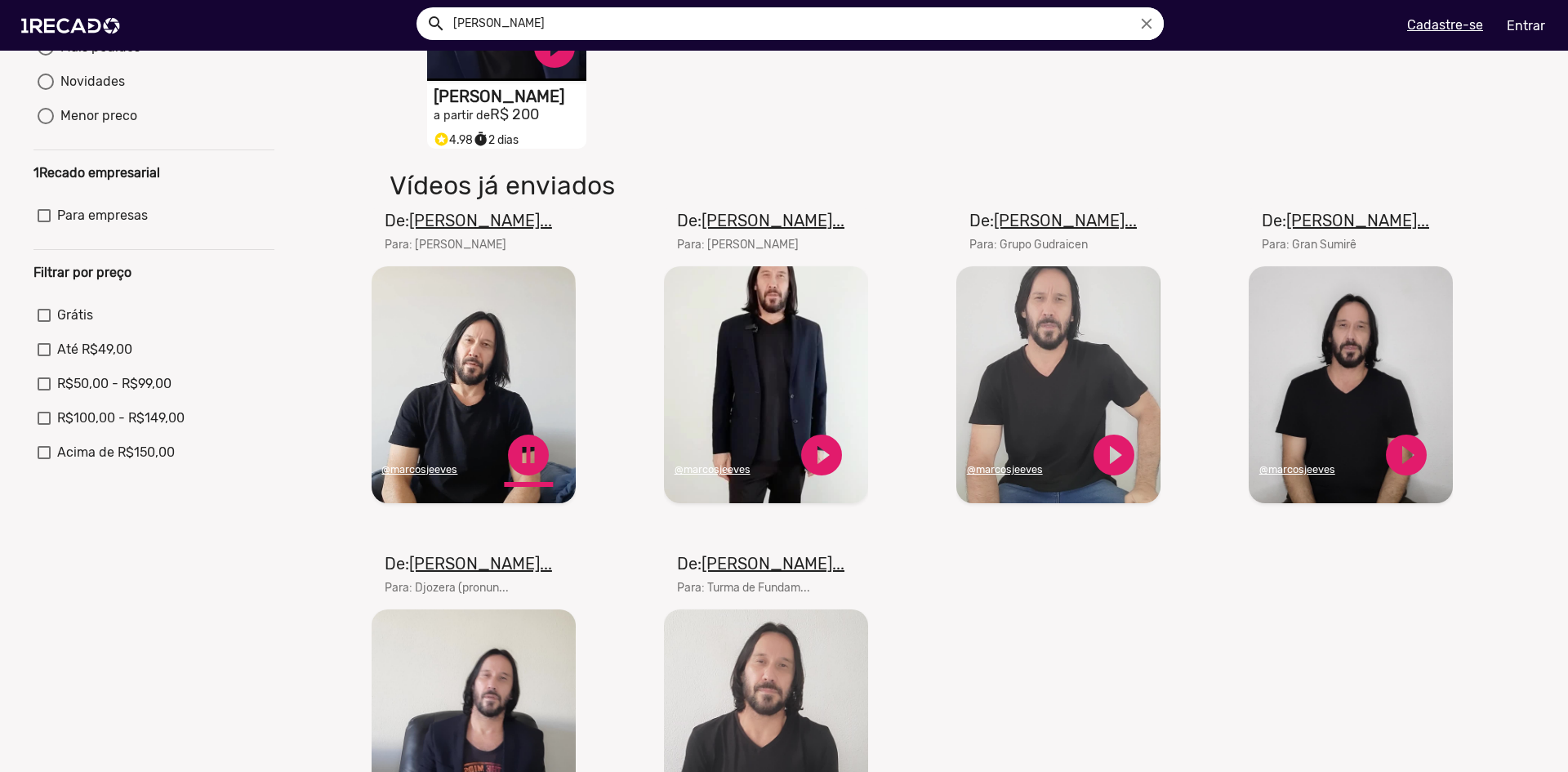
click at [522, 470] on link "pause_circle" at bounding box center [529, 455] width 49 height 49
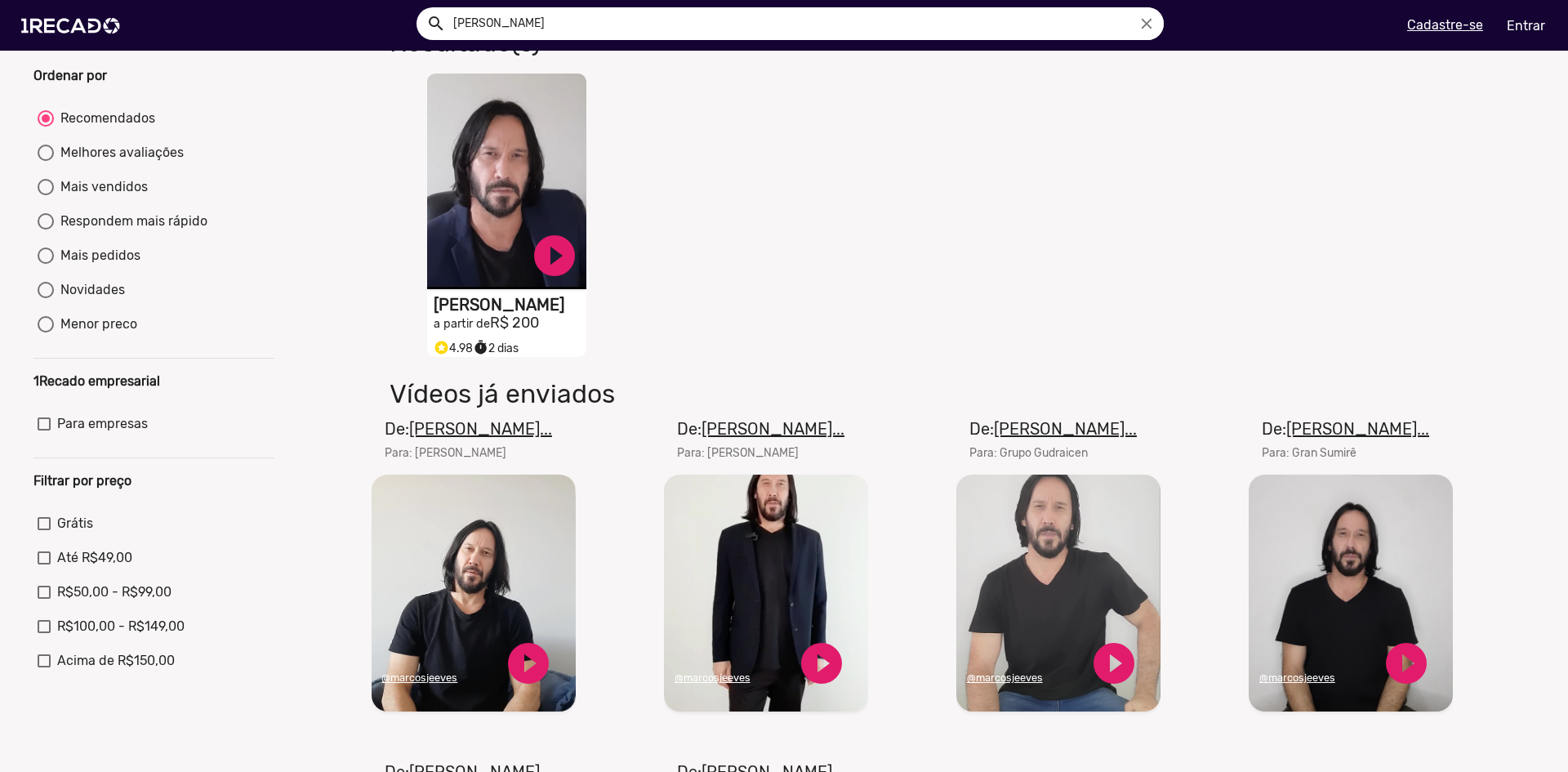
scroll to position [0, 0]
